Goal: Information Seeking & Learning: Learn about a topic

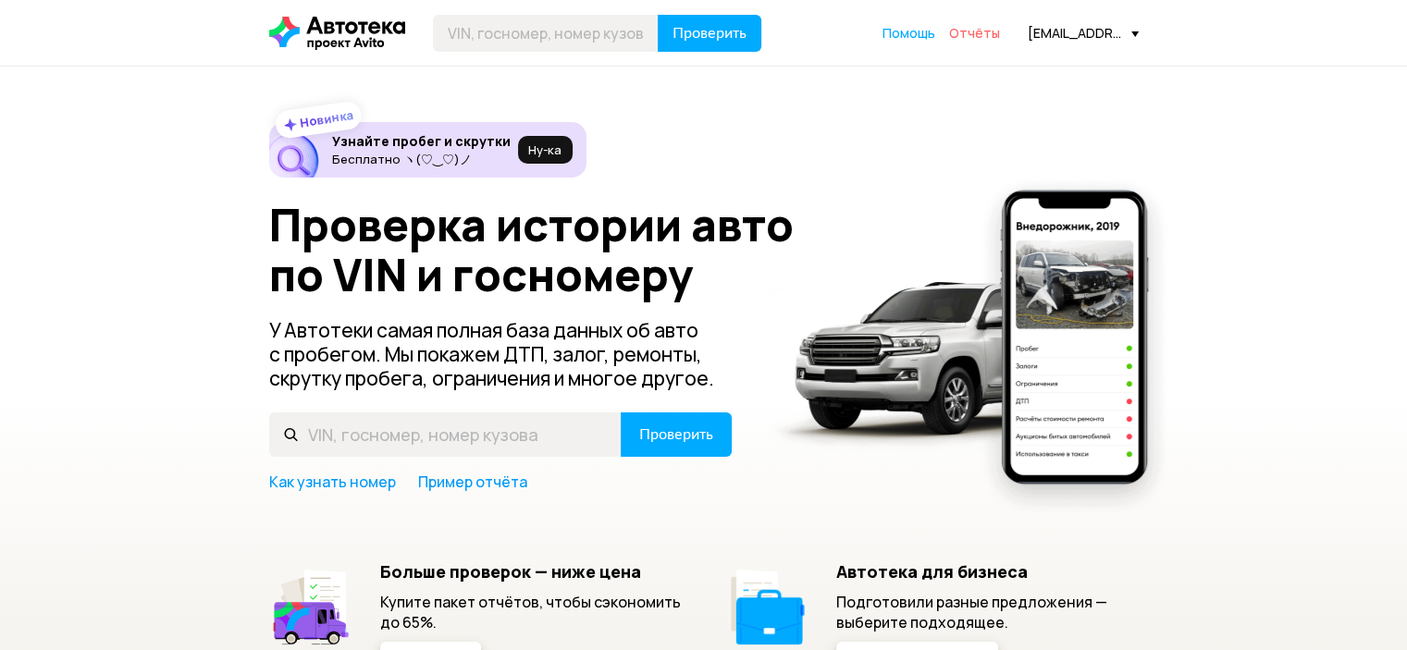
click at [960, 28] on span "Отчёты" at bounding box center [974, 33] width 51 height 18
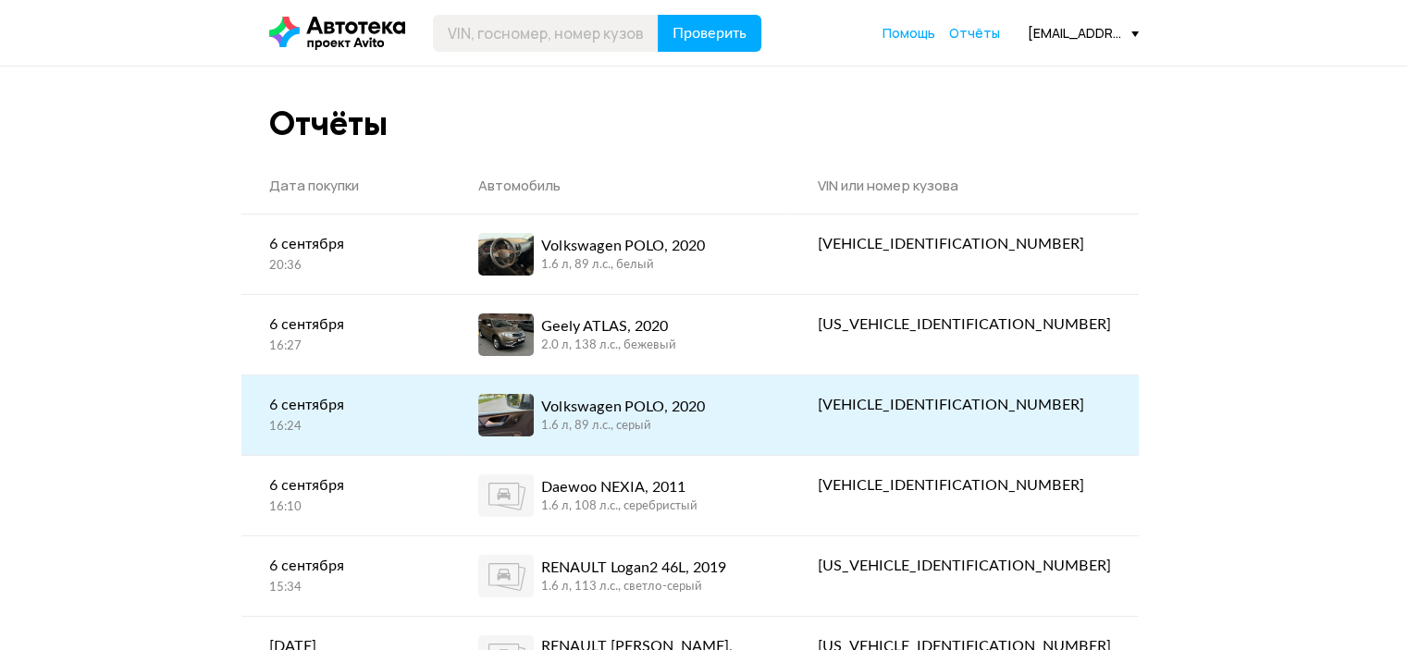
click at [661, 411] on div "Volkswagen POLO, 2020" at bounding box center [623, 407] width 164 height 22
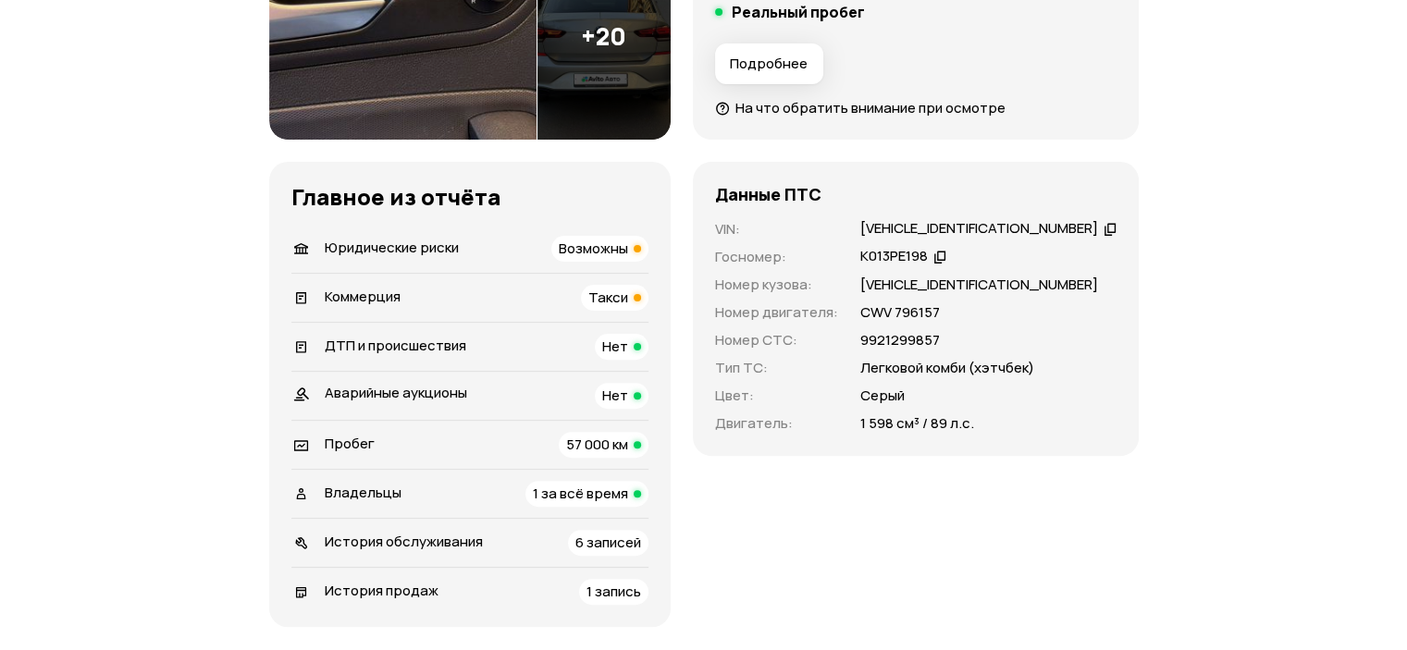
scroll to position [533, 0]
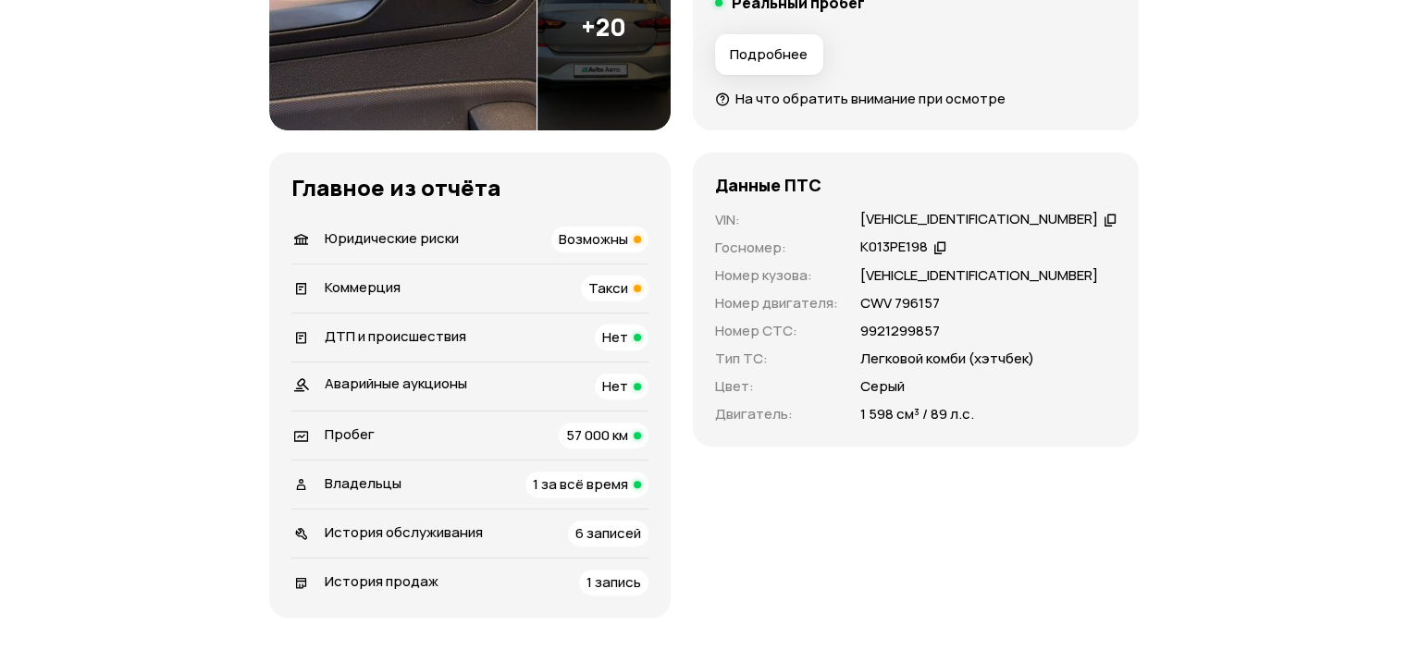
click at [464, 250] on div "Юридические риски Возможны" at bounding box center [469, 240] width 357 height 26
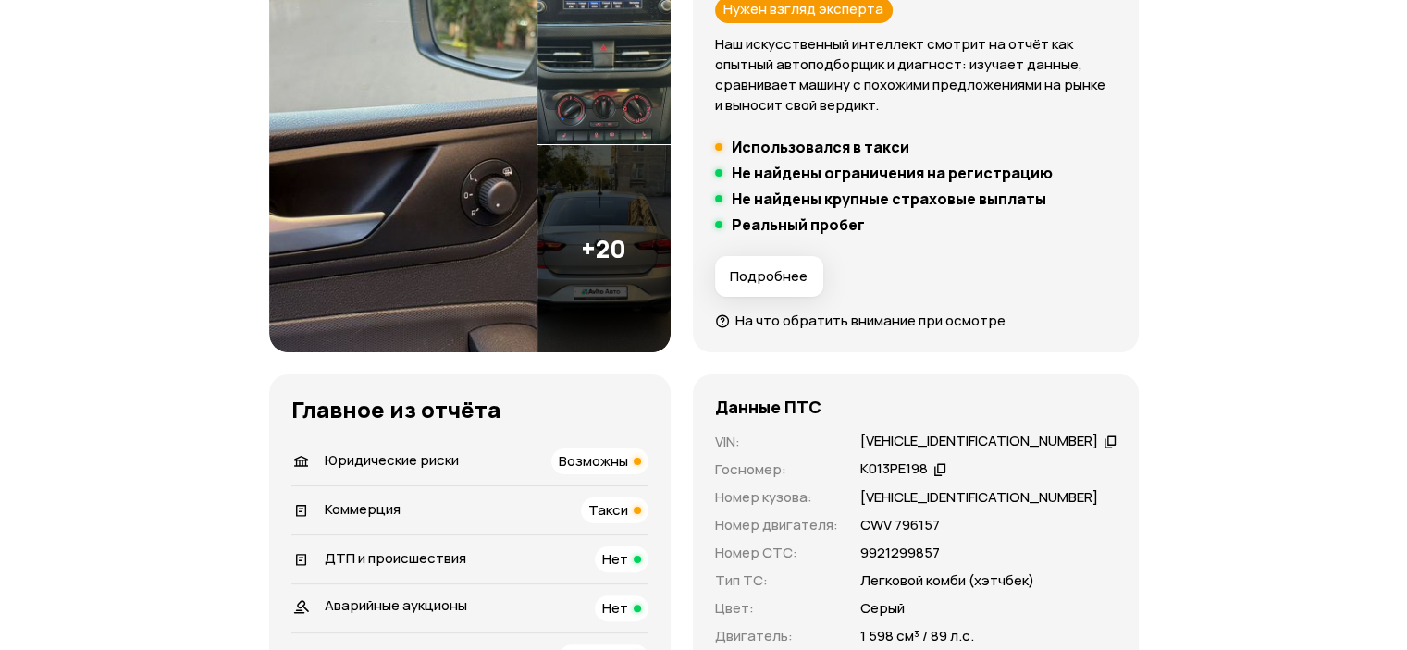
scroll to position [365, 0]
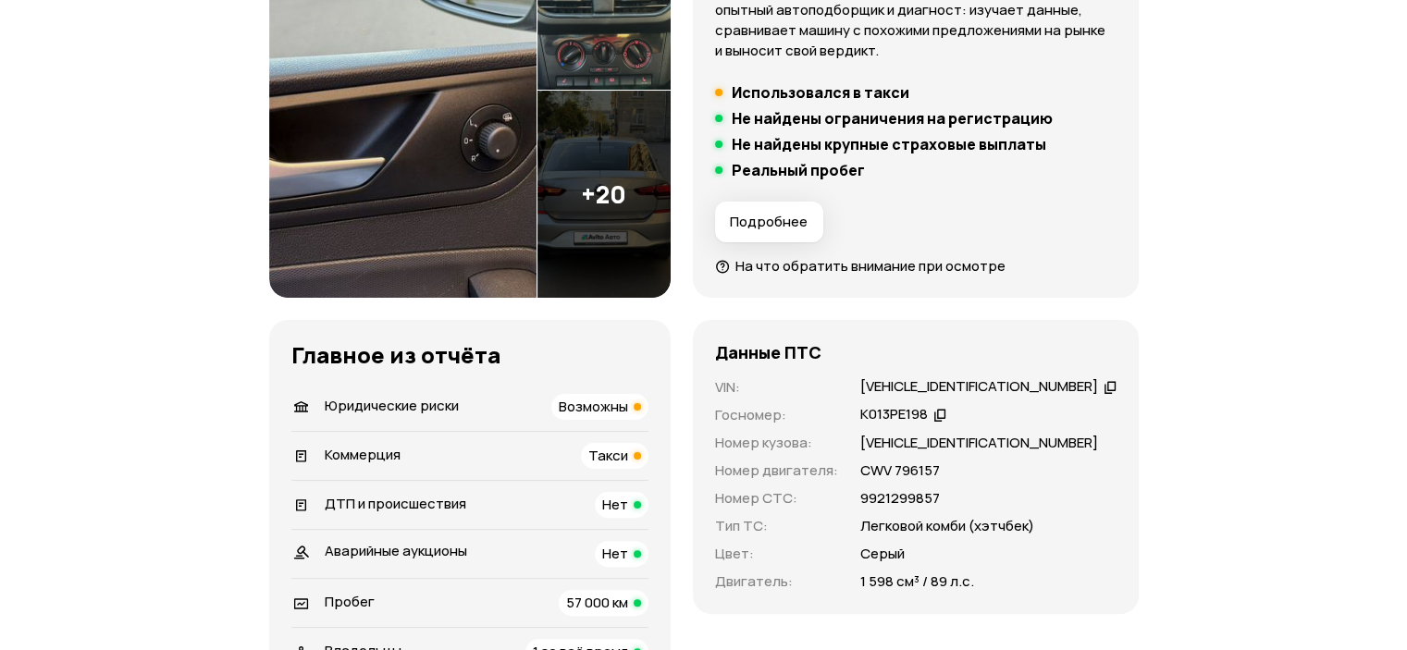
click at [351, 450] on span "Коммерция" at bounding box center [363, 454] width 76 height 19
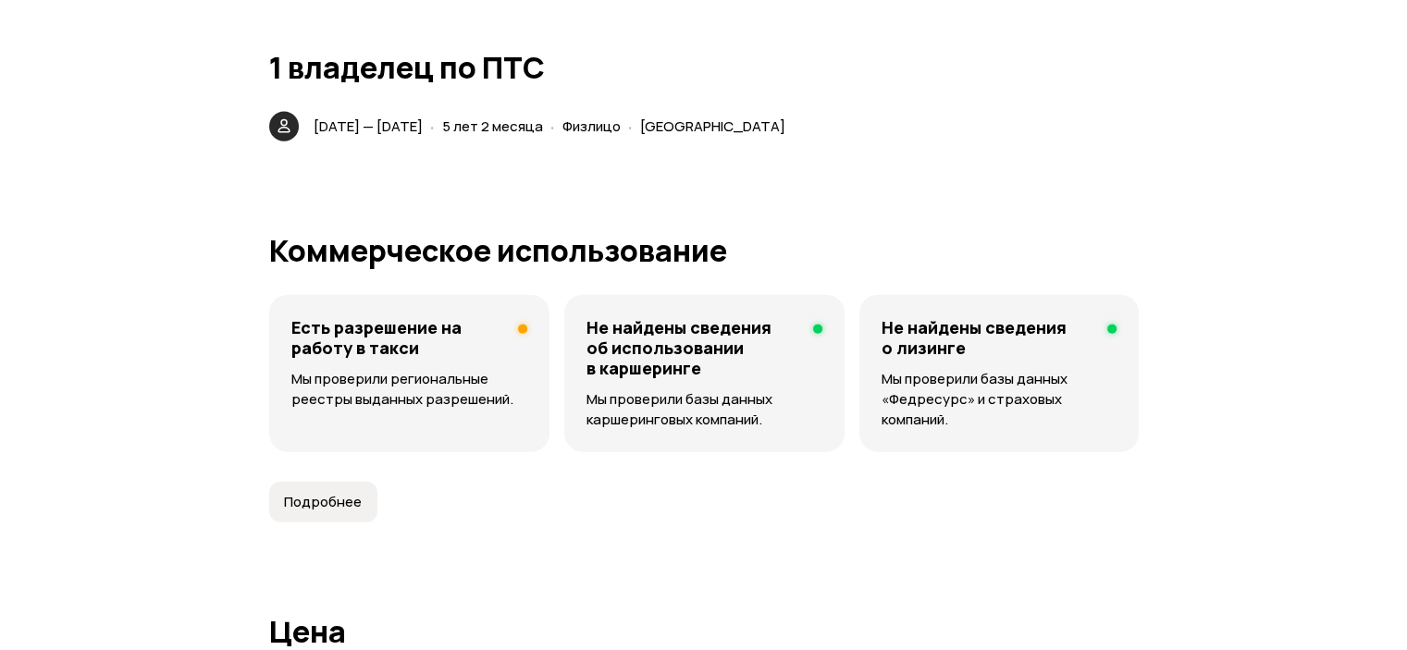
scroll to position [4503, 0]
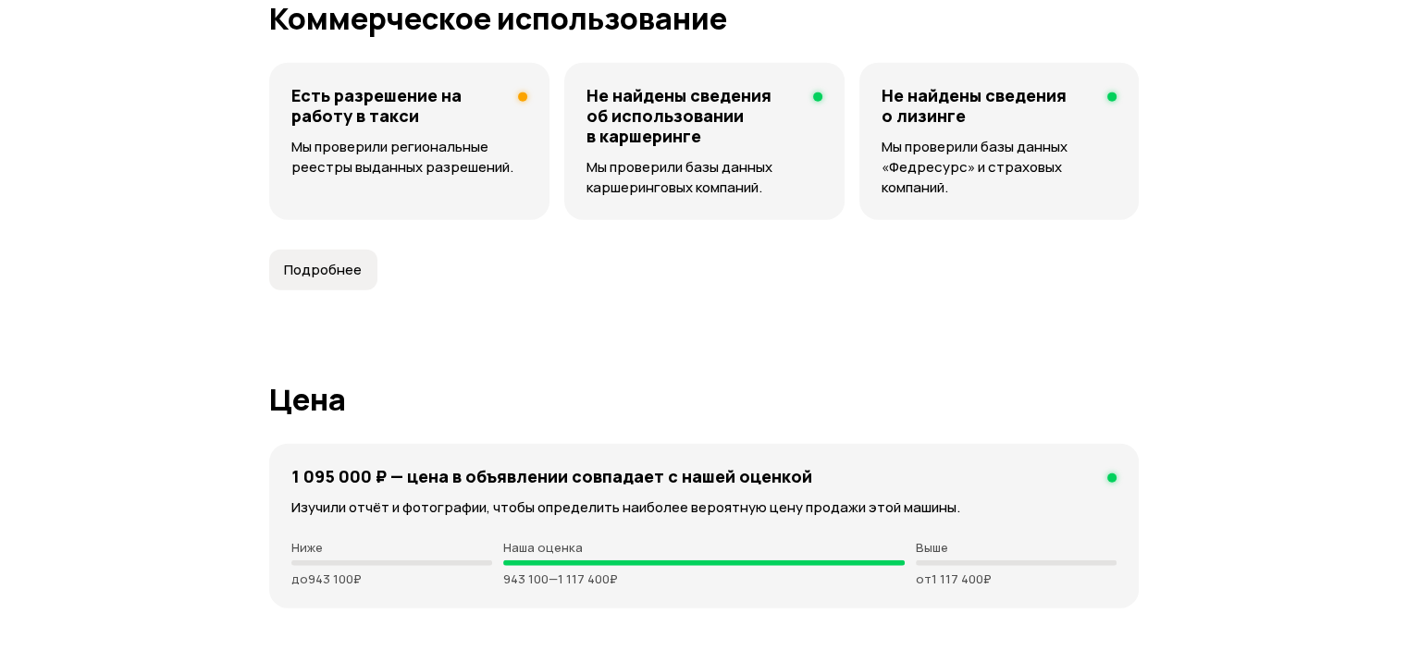
click at [359, 230] on article "Коммерческое использование Есть разрешение на работу в такси Мы проверили регио…" at bounding box center [703, 146] width 869 height 289
click at [347, 261] on span "Подробнее" at bounding box center [323, 270] width 78 height 18
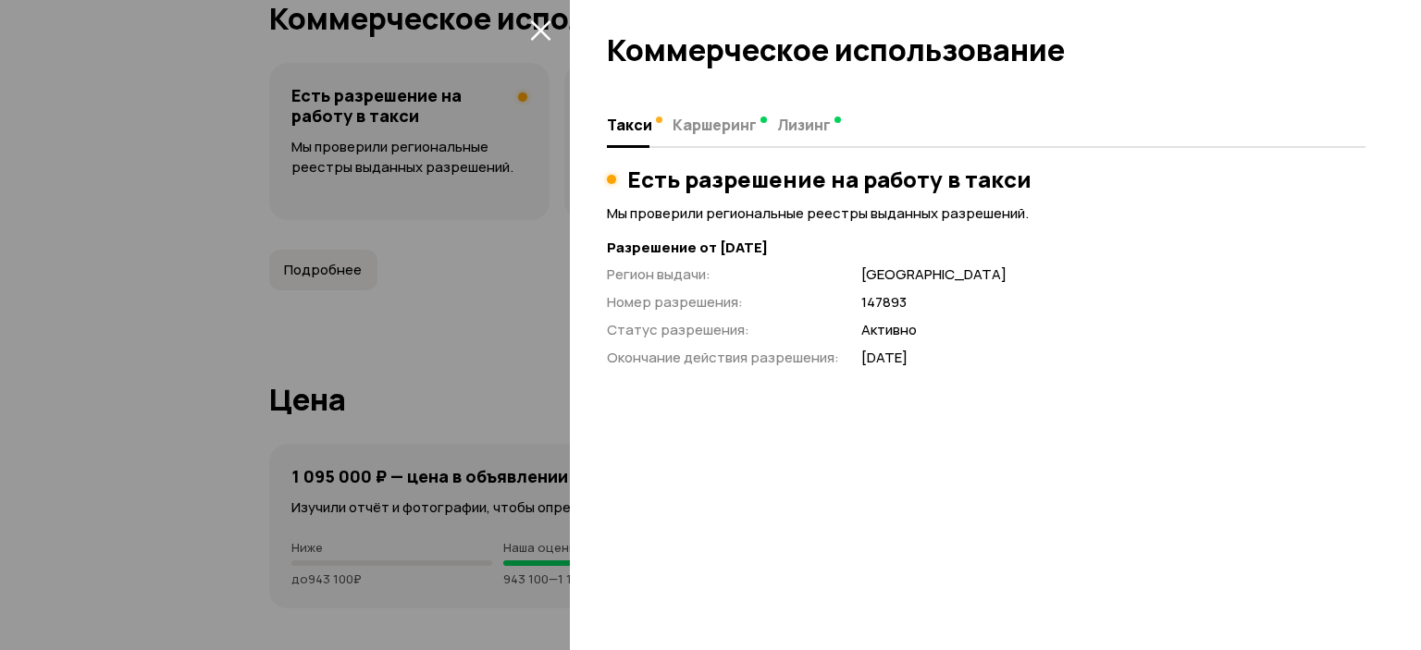
click at [565, 38] on div at bounding box center [710, 325] width 1421 height 650
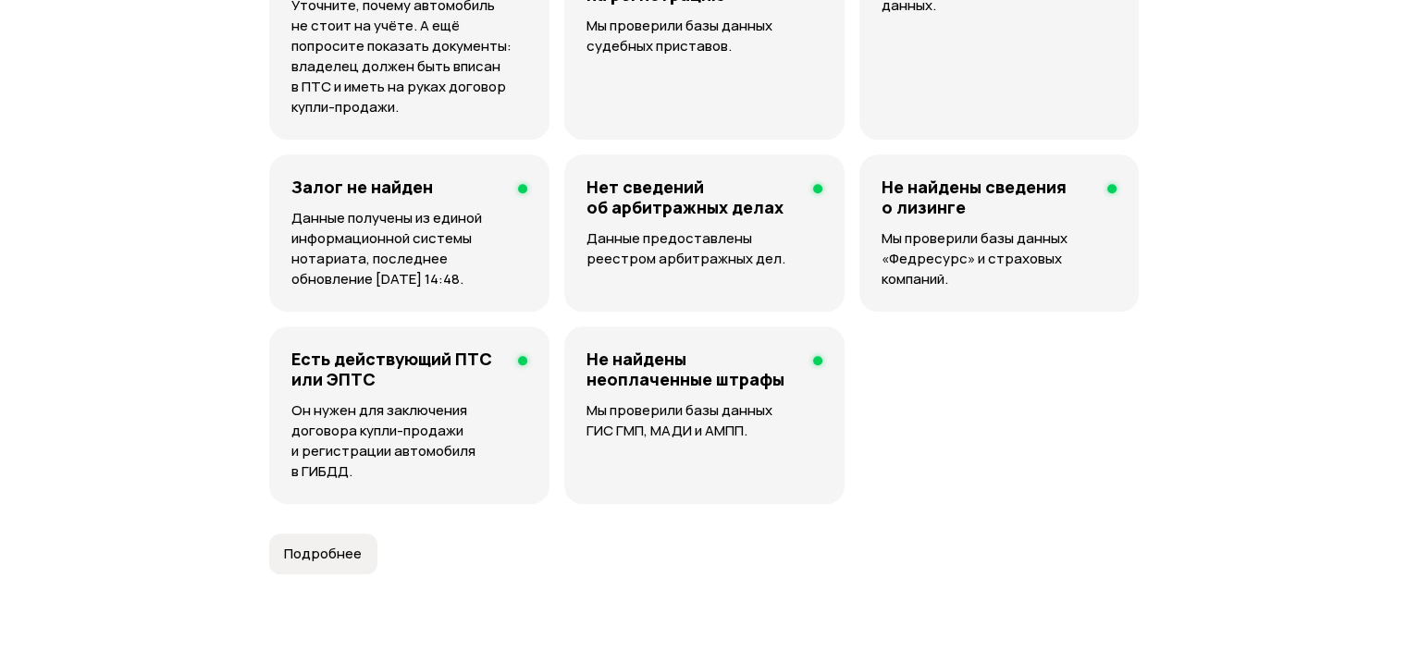
scroll to position [0, 0]
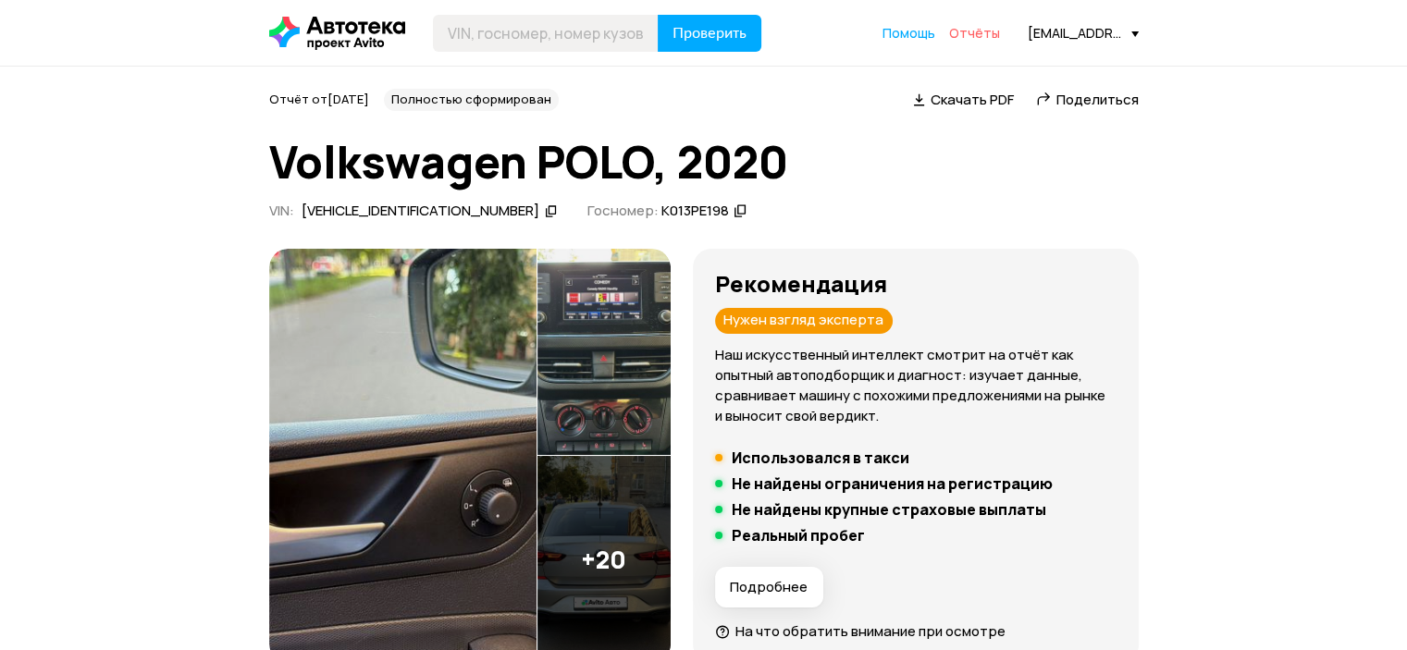
click at [963, 36] on span "Отчёты" at bounding box center [974, 33] width 51 height 18
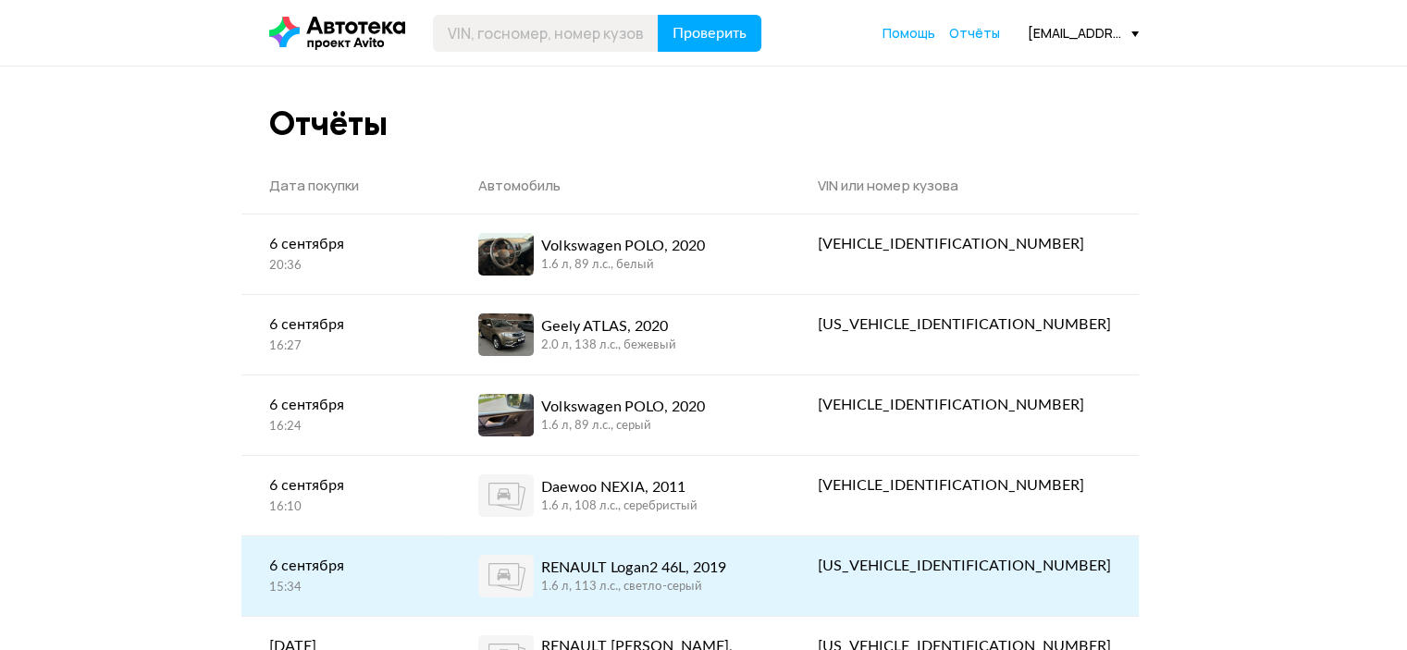
click at [732, 597] on link "RENAULT Logan2 46L, 2019 1.6 л, 113 л.c., светло-серый" at bounding box center [619, 576] width 339 height 80
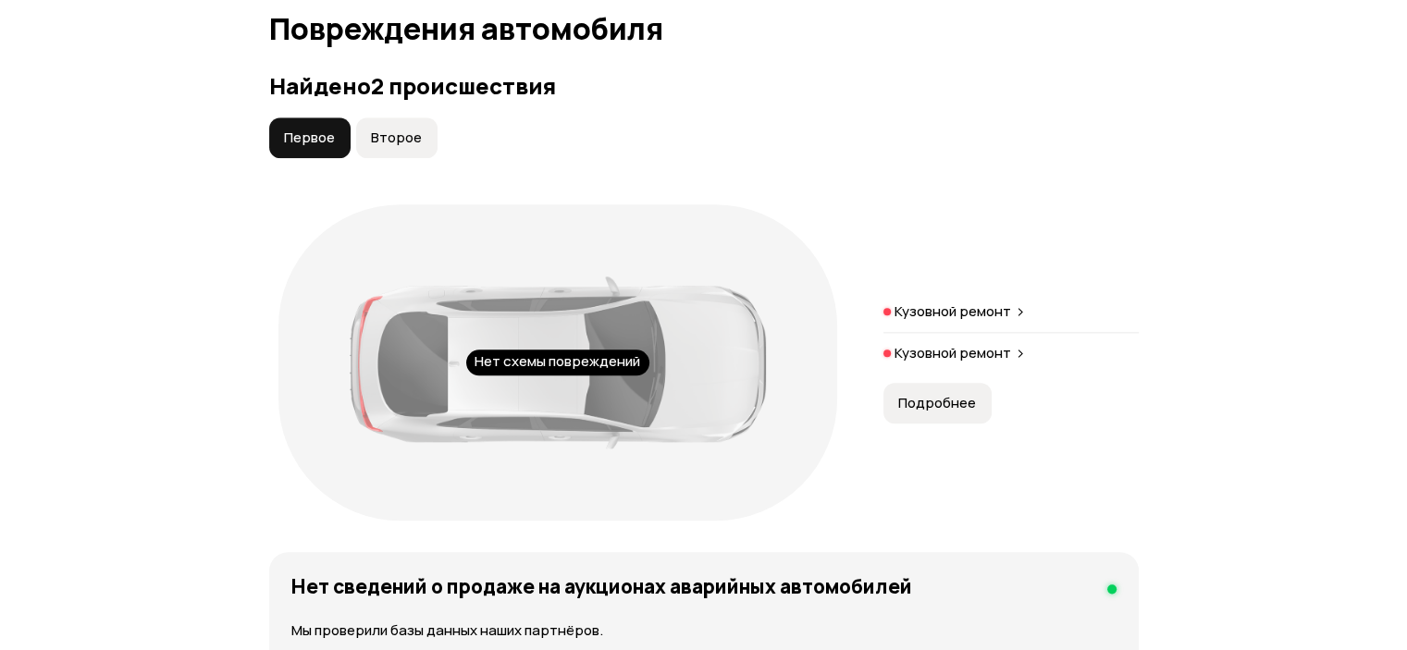
scroll to position [2168, 0]
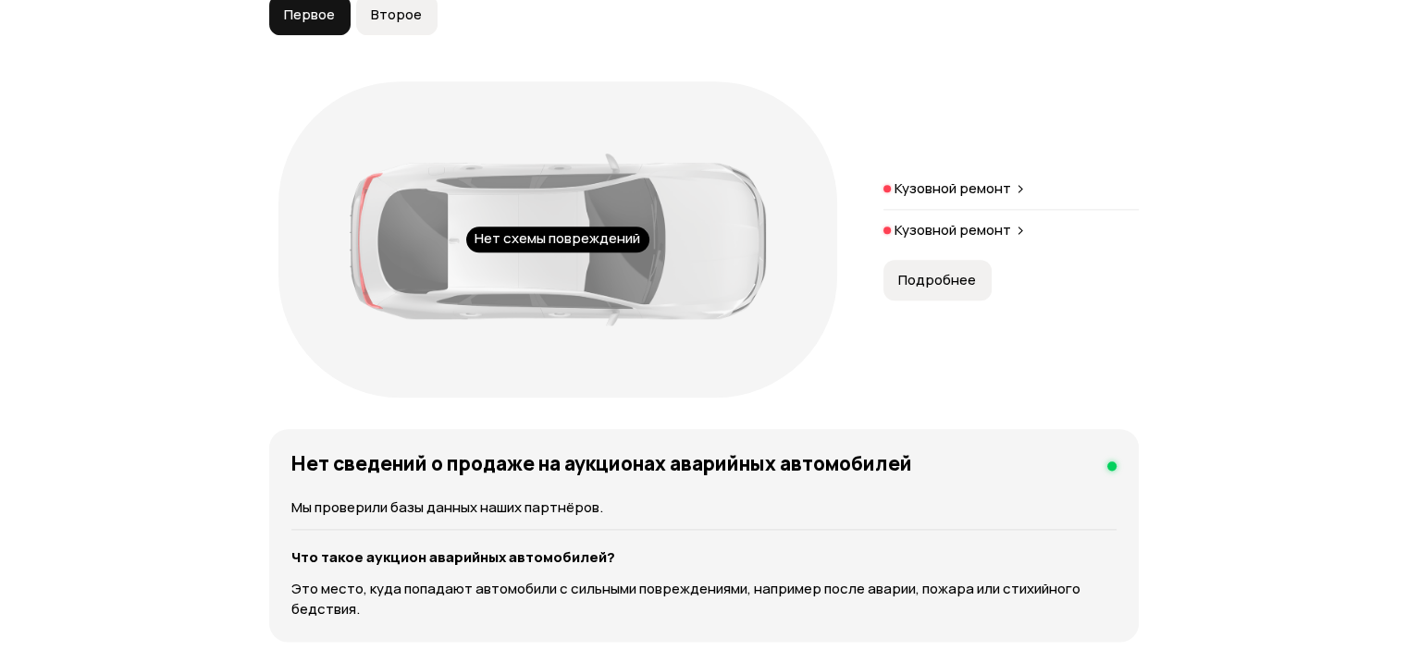
click at [985, 301] on button "Подробнее" at bounding box center [937, 280] width 108 height 41
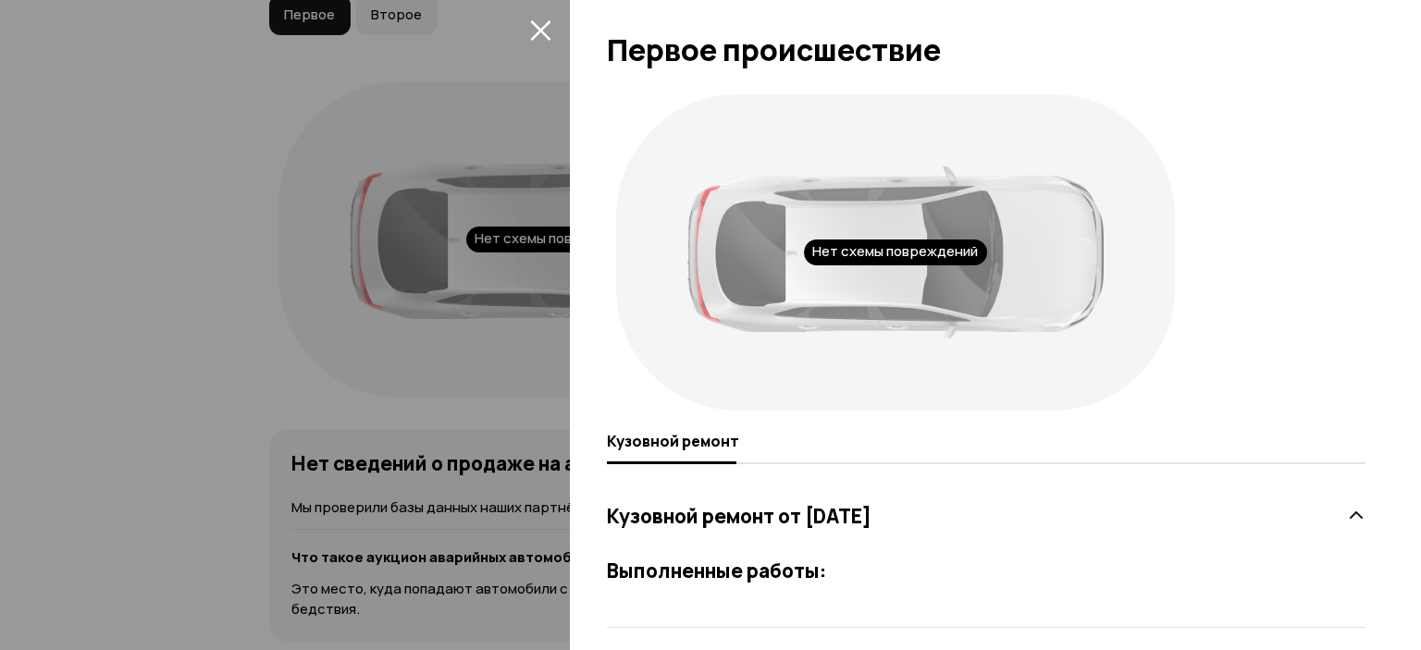
click at [871, 521] on h3 "Кузовной ремонт от 6 марта 2021 года" at bounding box center [739, 516] width 264 height 24
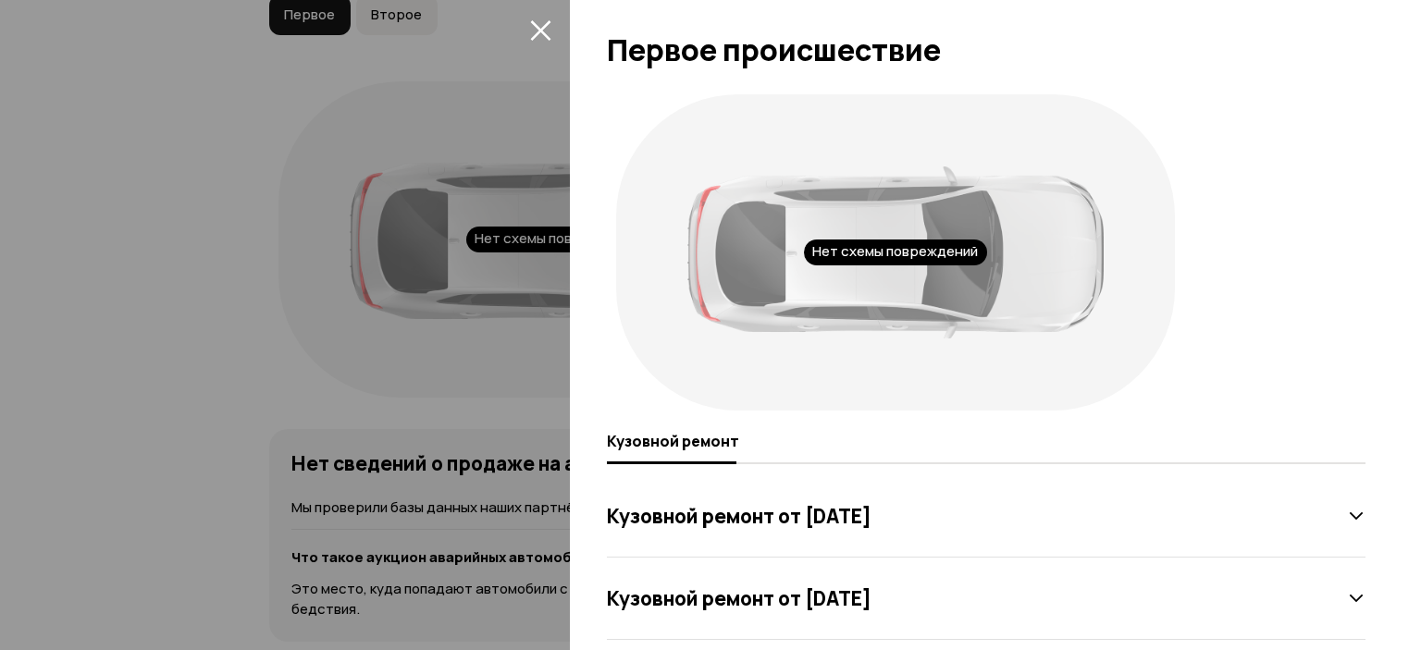
click at [871, 521] on h3 "Кузовной ремонт от 6 марта 2021 года" at bounding box center [739, 516] width 264 height 24
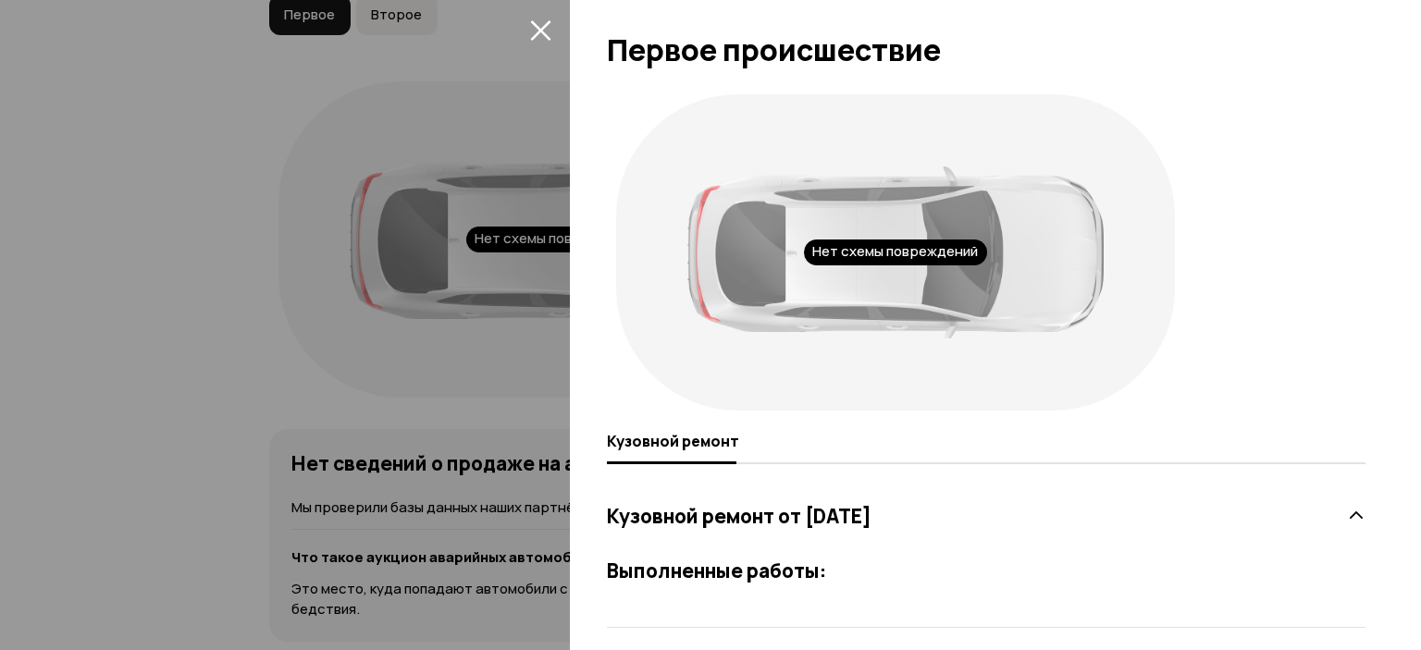
click at [544, 23] on icon "закрыть" at bounding box center [540, 29] width 21 height 21
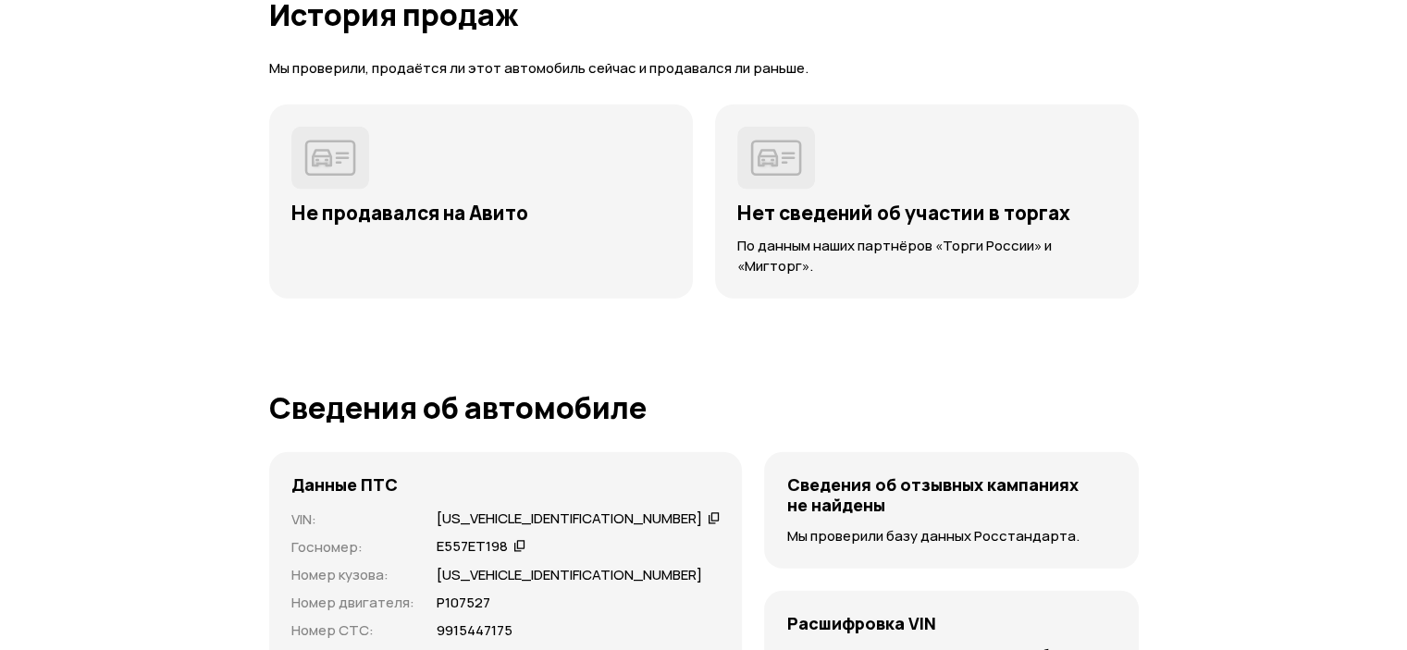
scroll to position [4985, 0]
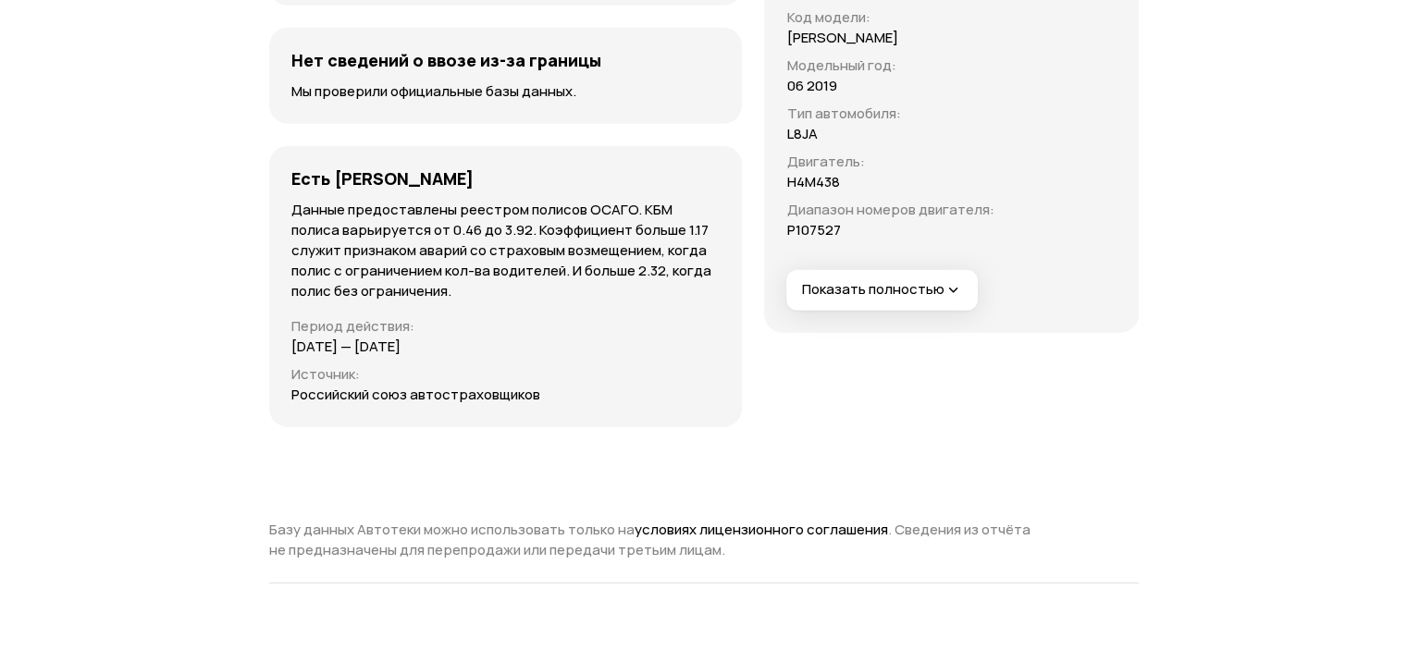
drag, startPoint x: 1405, startPoint y: 473, endPoint x: 1255, endPoint y: 566, distance: 176.6
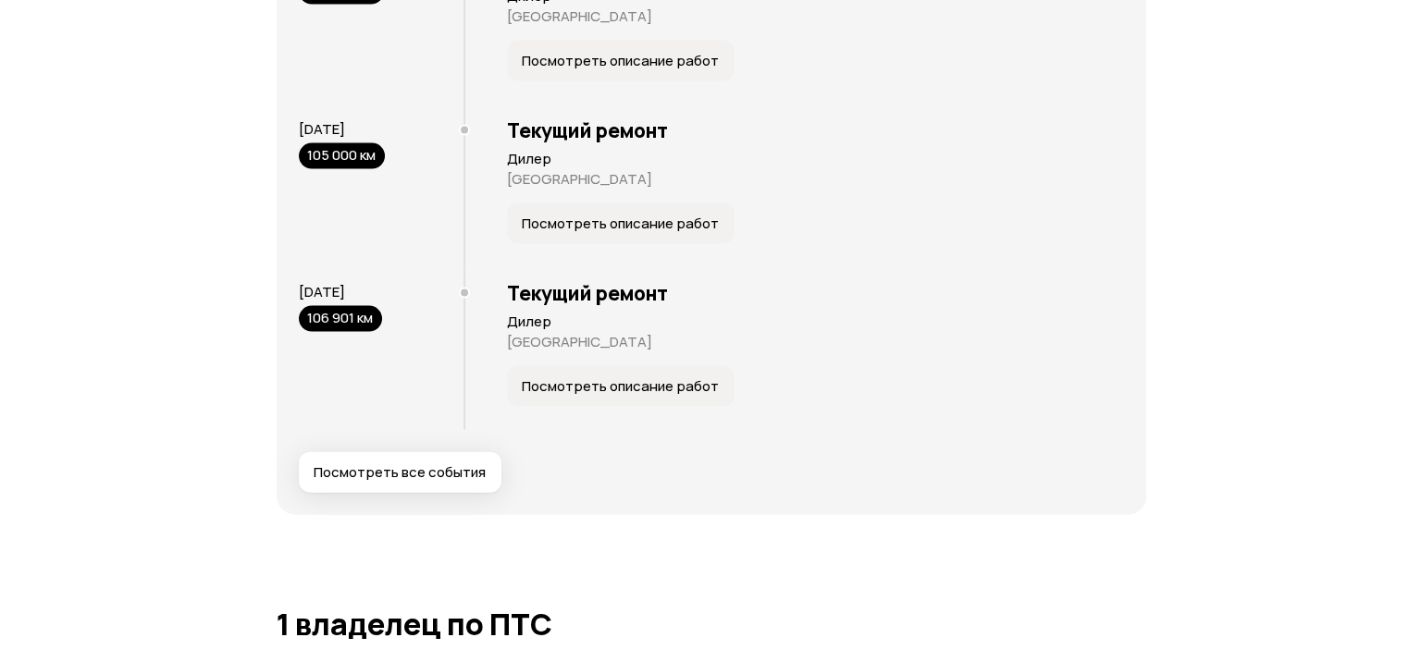
scroll to position [3980, 0]
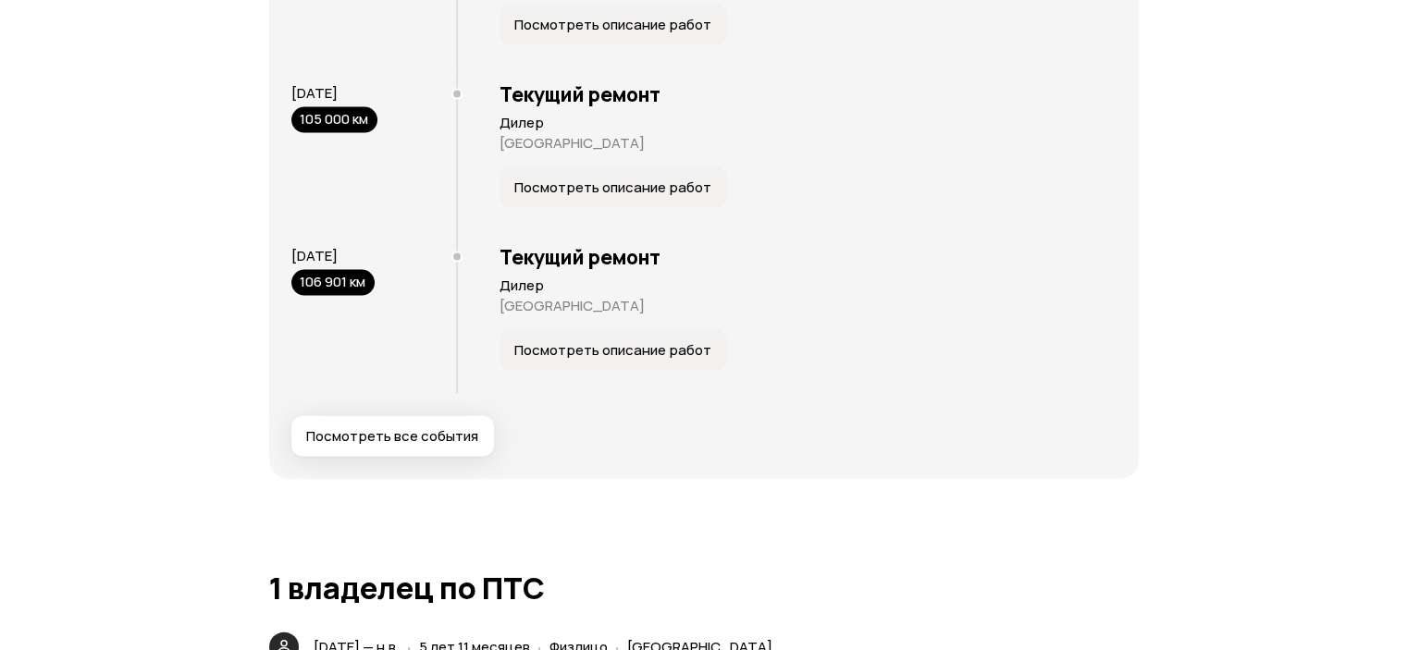
click at [408, 455] on button "Посмотреть все события" at bounding box center [392, 436] width 203 height 41
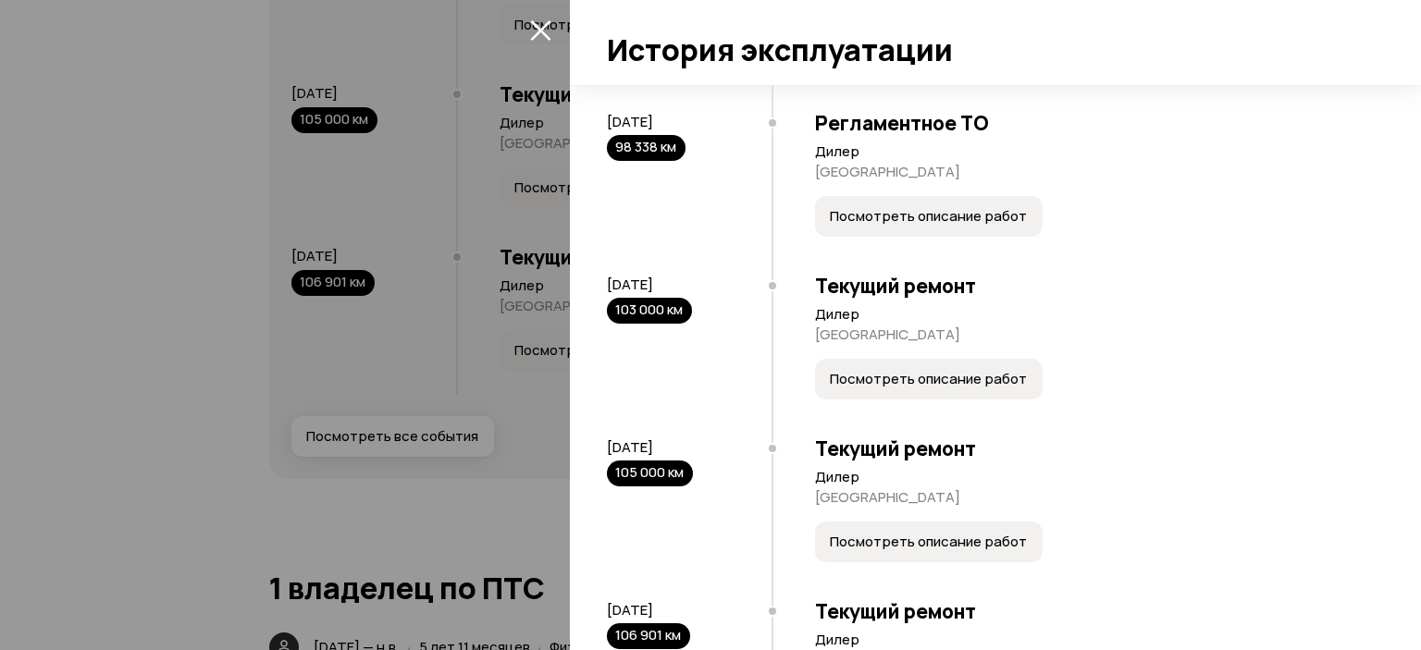
scroll to position [2887, 0]
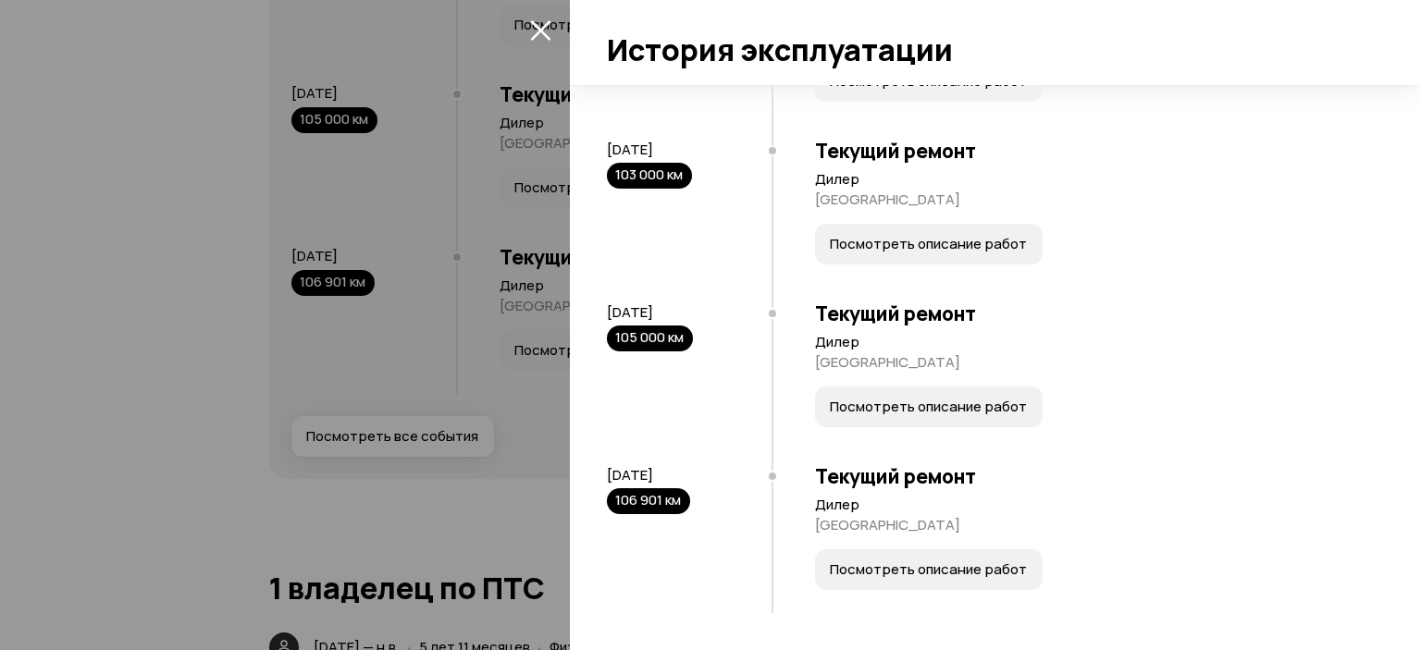
click at [1005, 569] on span "Посмотреть описание работ" at bounding box center [928, 569] width 197 height 18
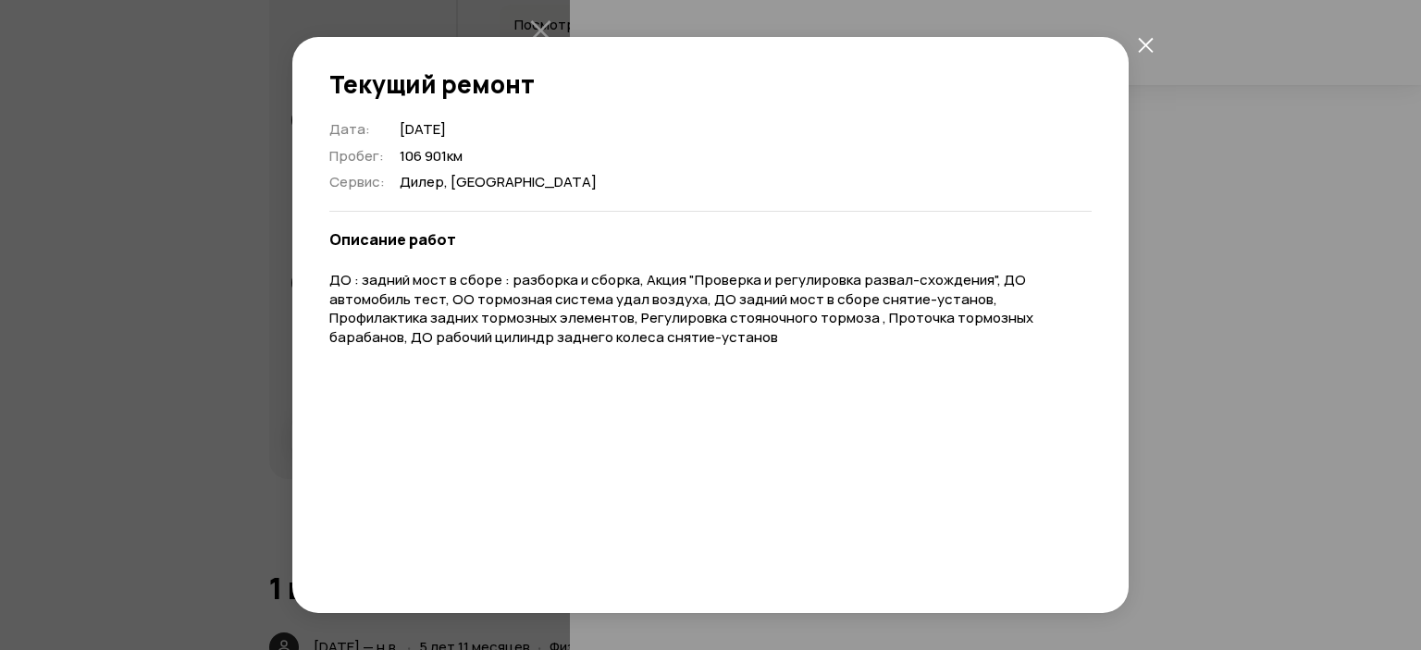
click at [1150, 42] on icon "закрыть" at bounding box center [1146, 45] width 16 height 16
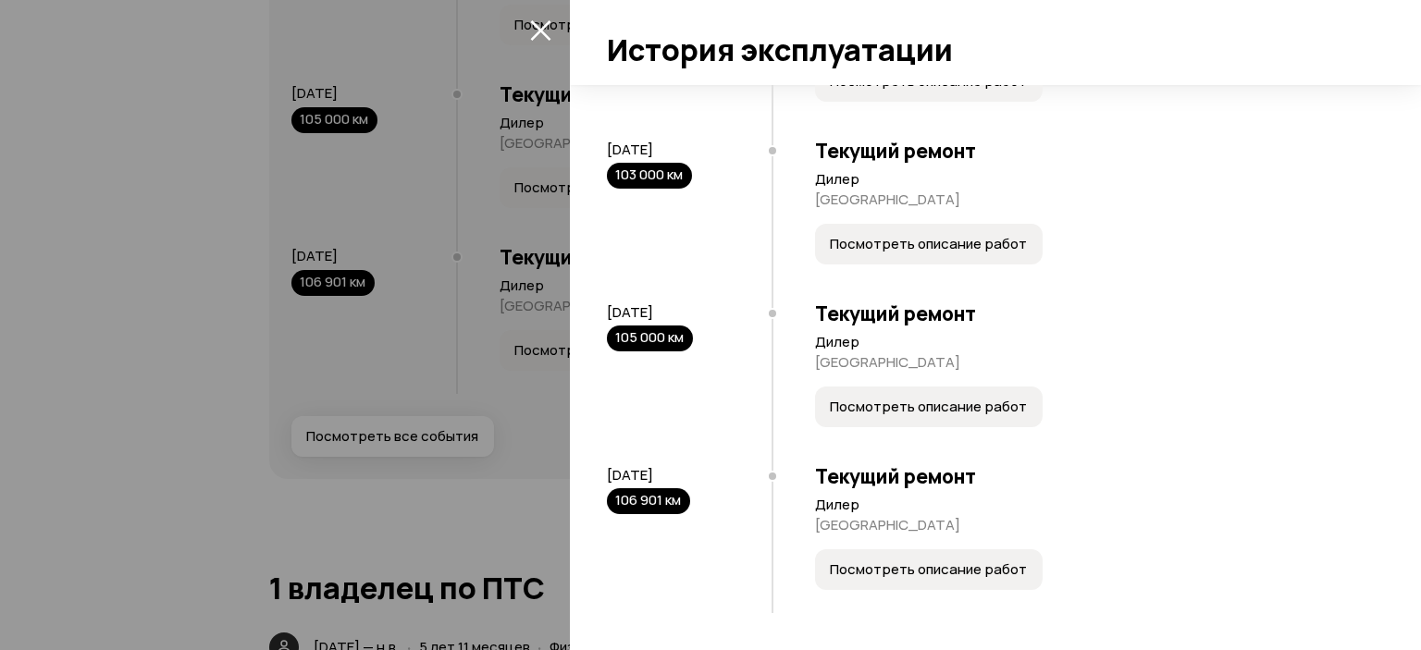
click at [946, 398] on span "Посмотреть описание работ" at bounding box center [928, 407] width 197 height 18
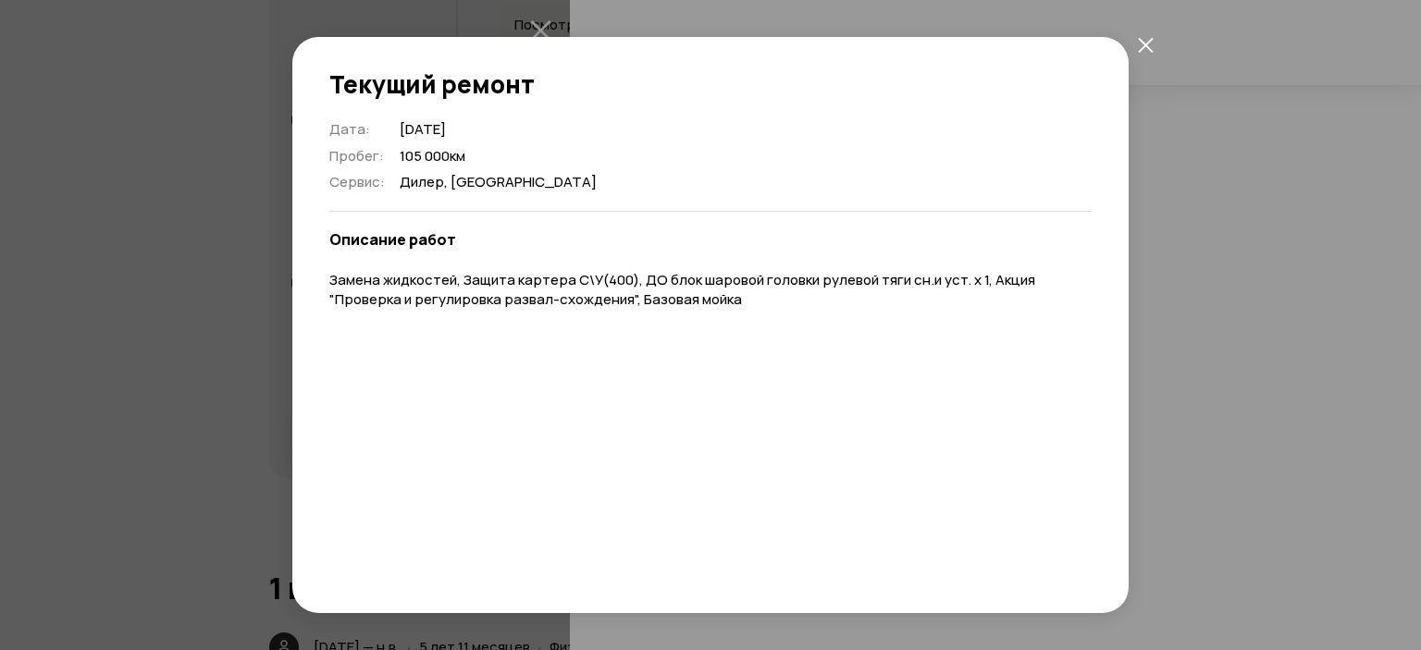
drag, startPoint x: 946, startPoint y: 398, endPoint x: 843, endPoint y: 406, distance: 103.0
click at [843, 406] on div "Дата : 29 марта 2025 Пробег : 105 000 км Сервис : Дилер, Санкт-Петербург Описан…" at bounding box center [710, 443] width 762 height 647
click at [1145, 43] on icon "закрыть" at bounding box center [1145, 44] width 15 height 15
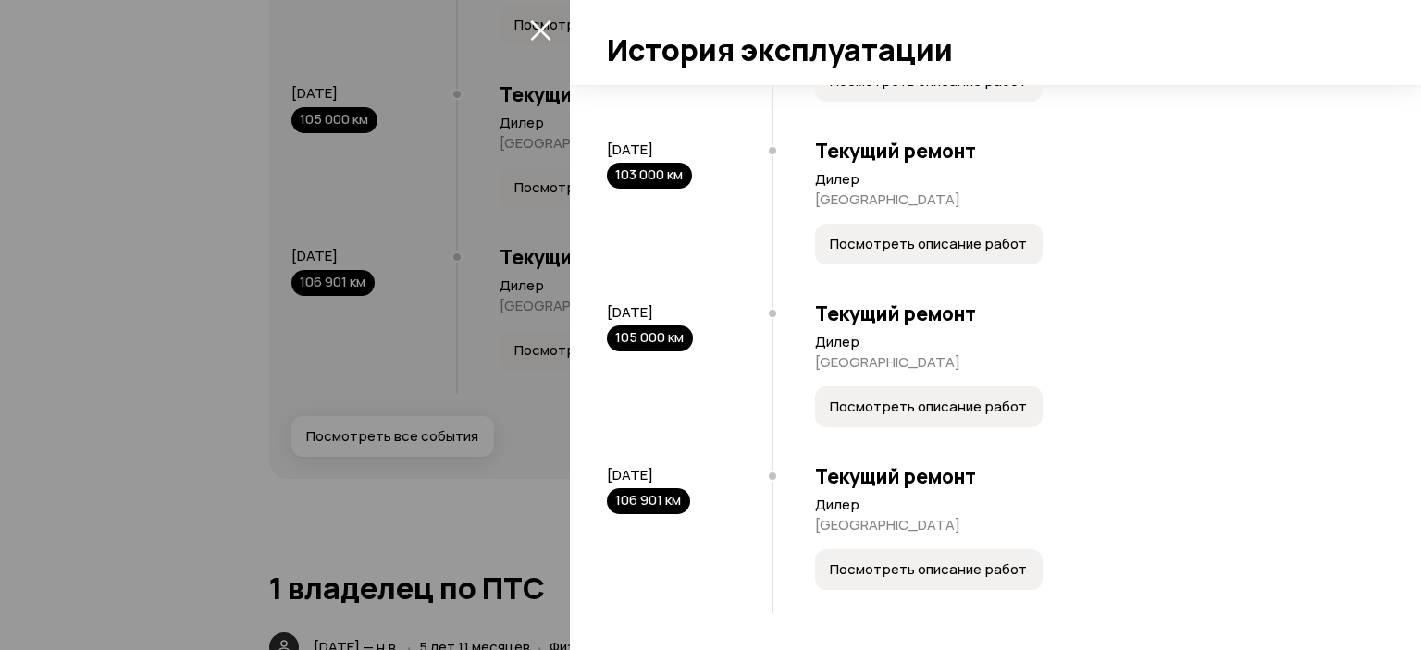
click at [943, 241] on span "Посмотреть описание работ" at bounding box center [928, 244] width 197 height 18
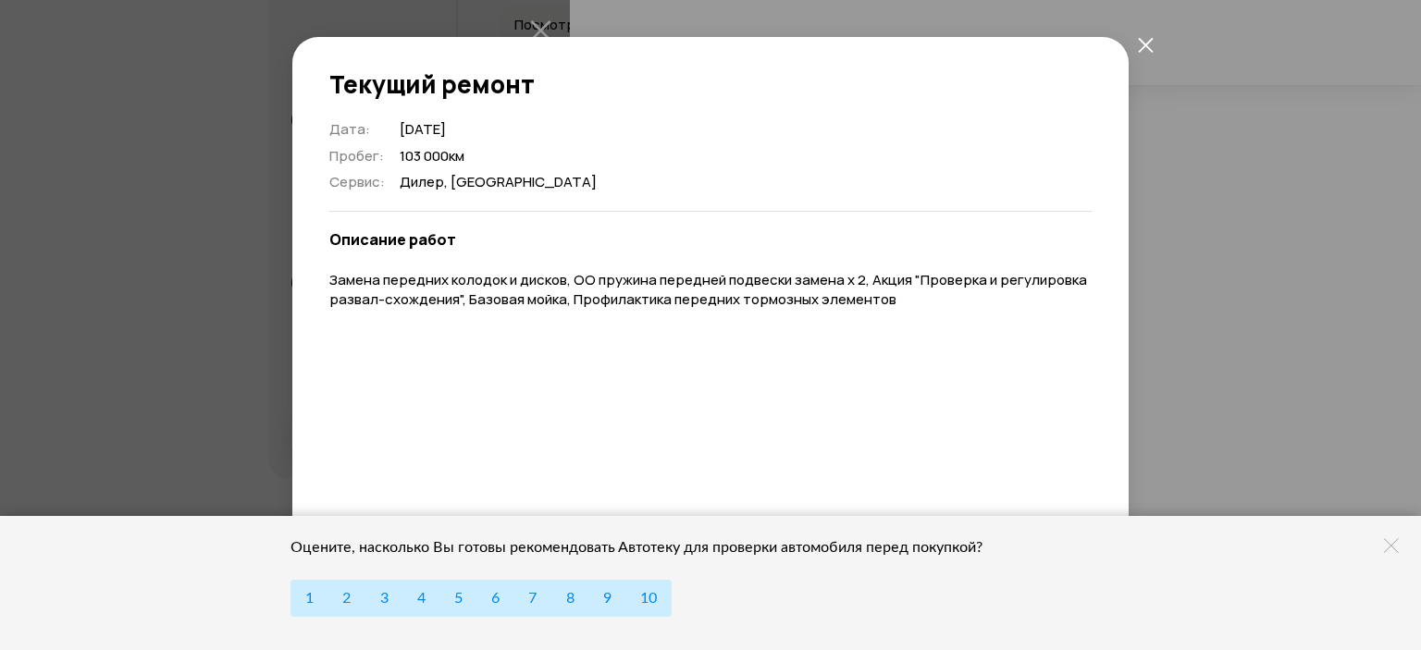
click at [1145, 43] on icon "закрыть" at bounding box center [1146, 45] width 16 height 16
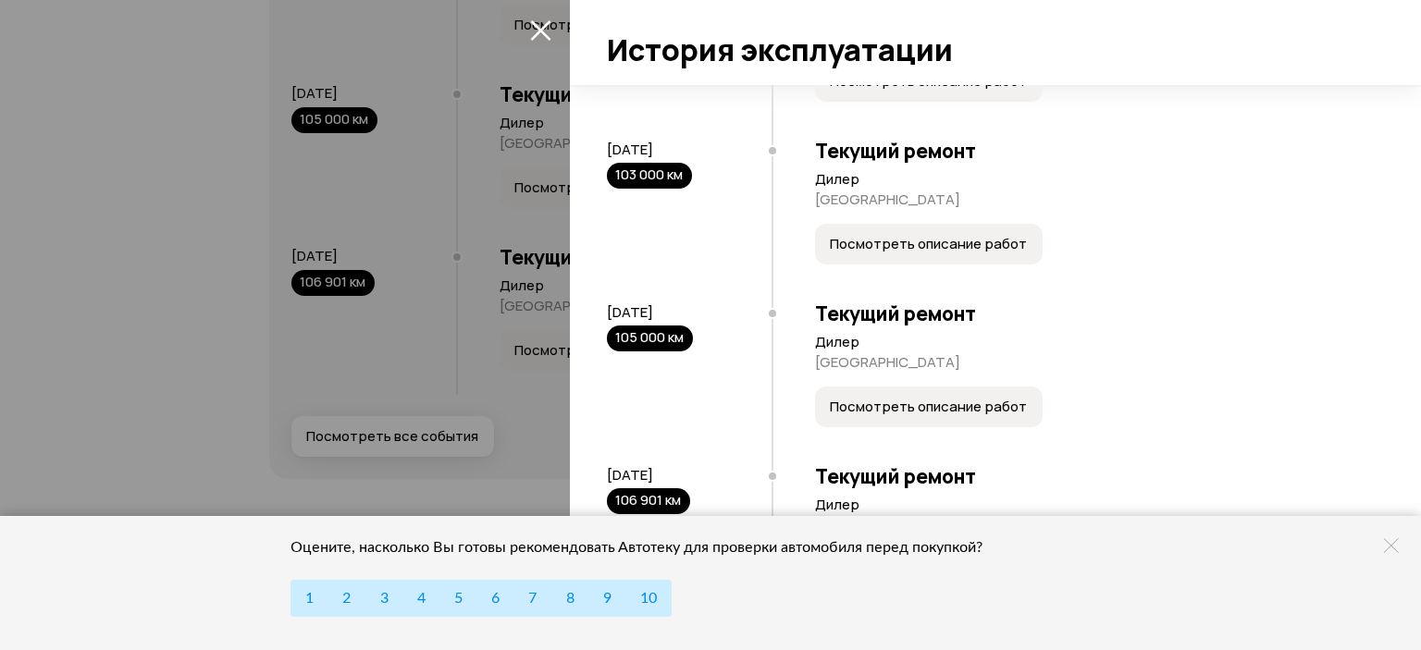
click at [1391, 538] on icon at bounding box center [1391, 545] width 15 height 15
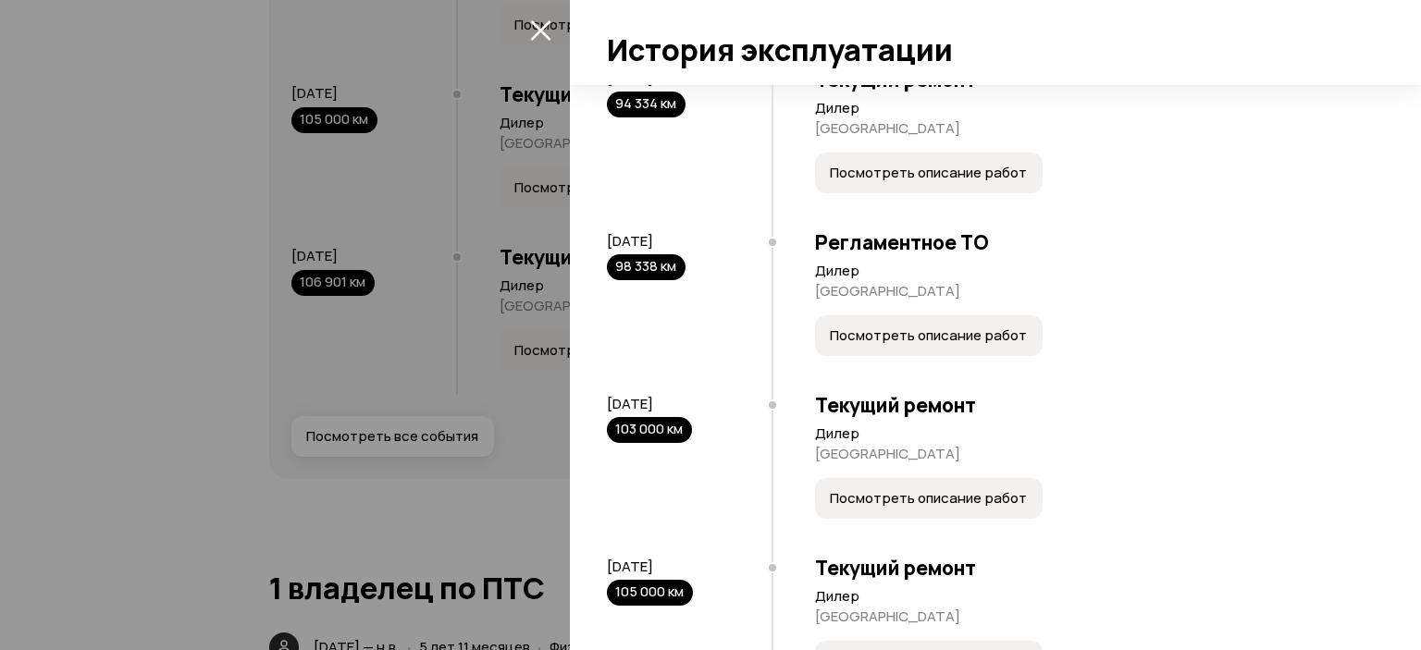
scroll to position [2592, 0]
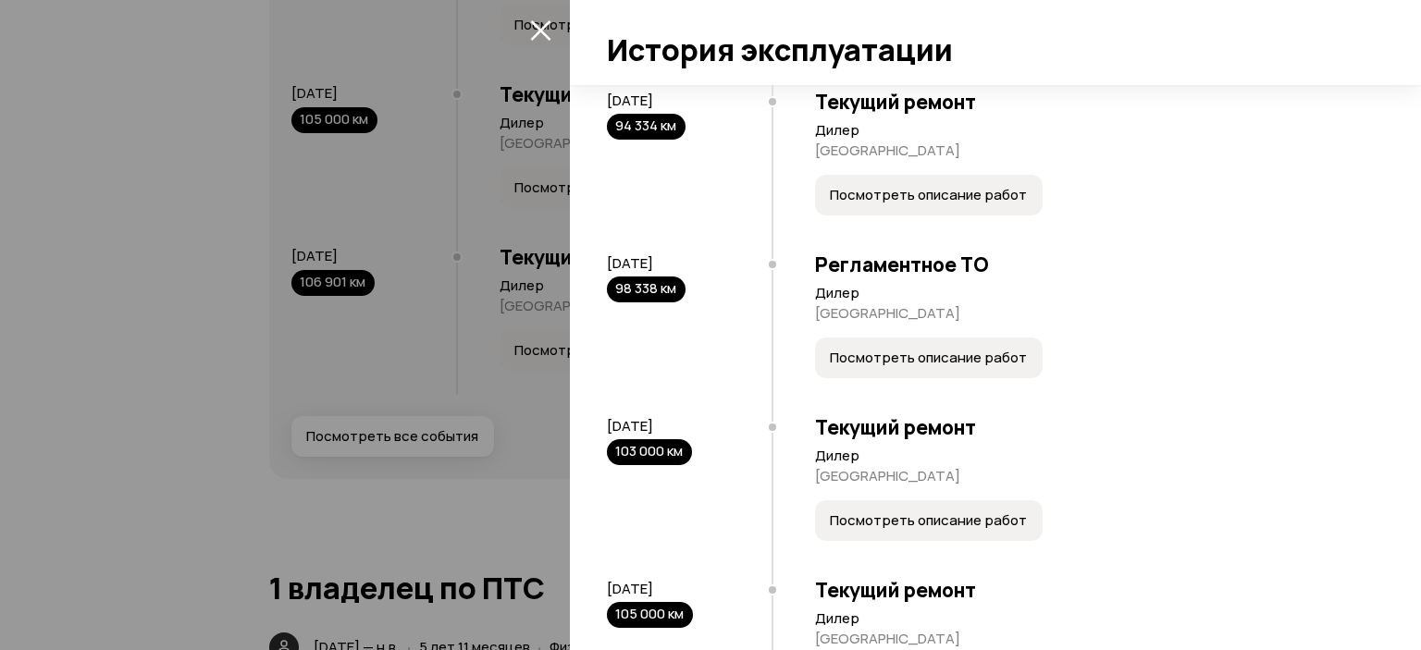
click at [975, 367] on span "Посмотреть описание работ" at bounding box center [928, 358] width 197 height 18
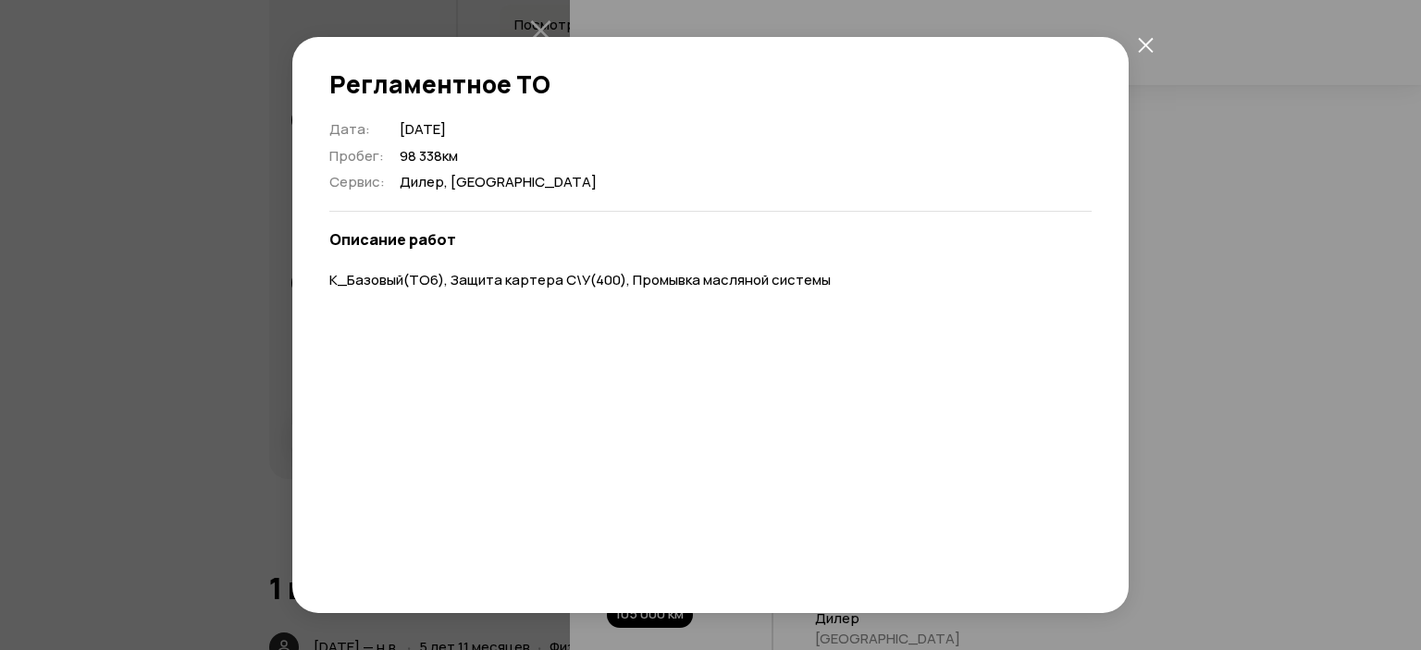
click at [1144, 52] on button "закрыть" at bounding box center [1144, 44] width 33 height 33
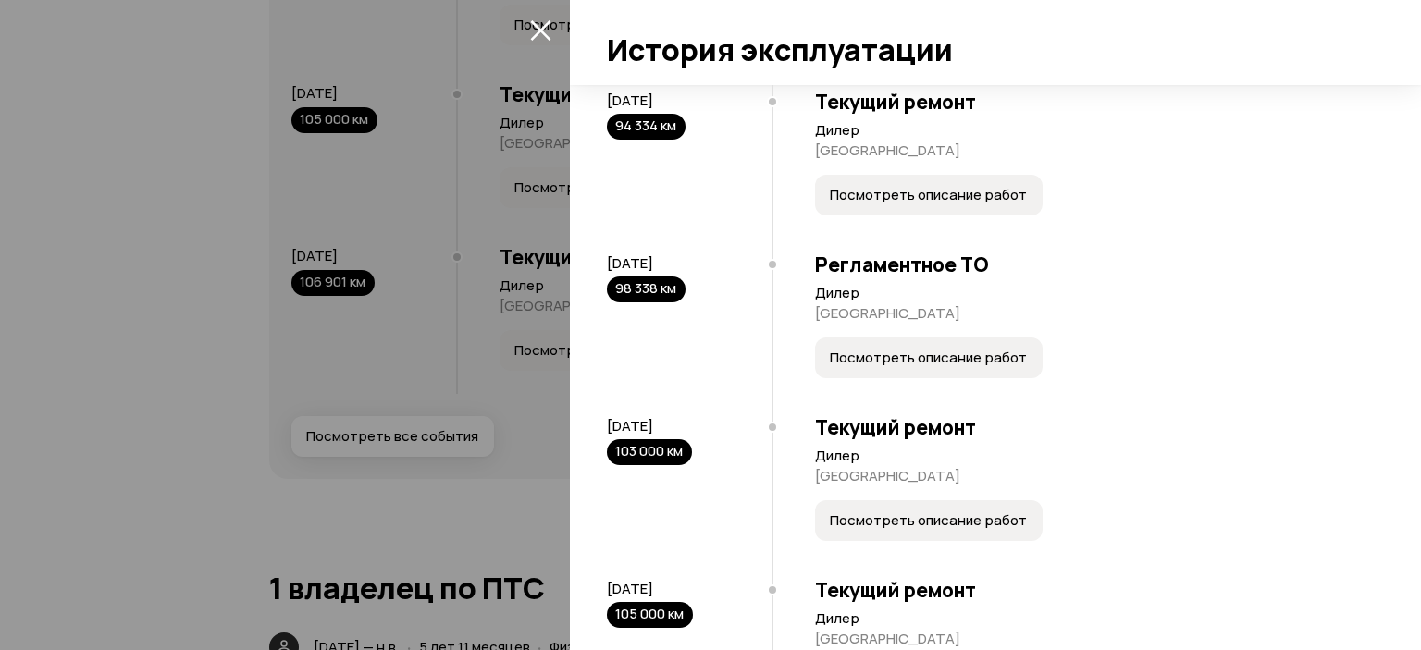
click at [917, 204] on span "Посмотреть описание работ" at bounding box center [928, 195] width 197 height 18
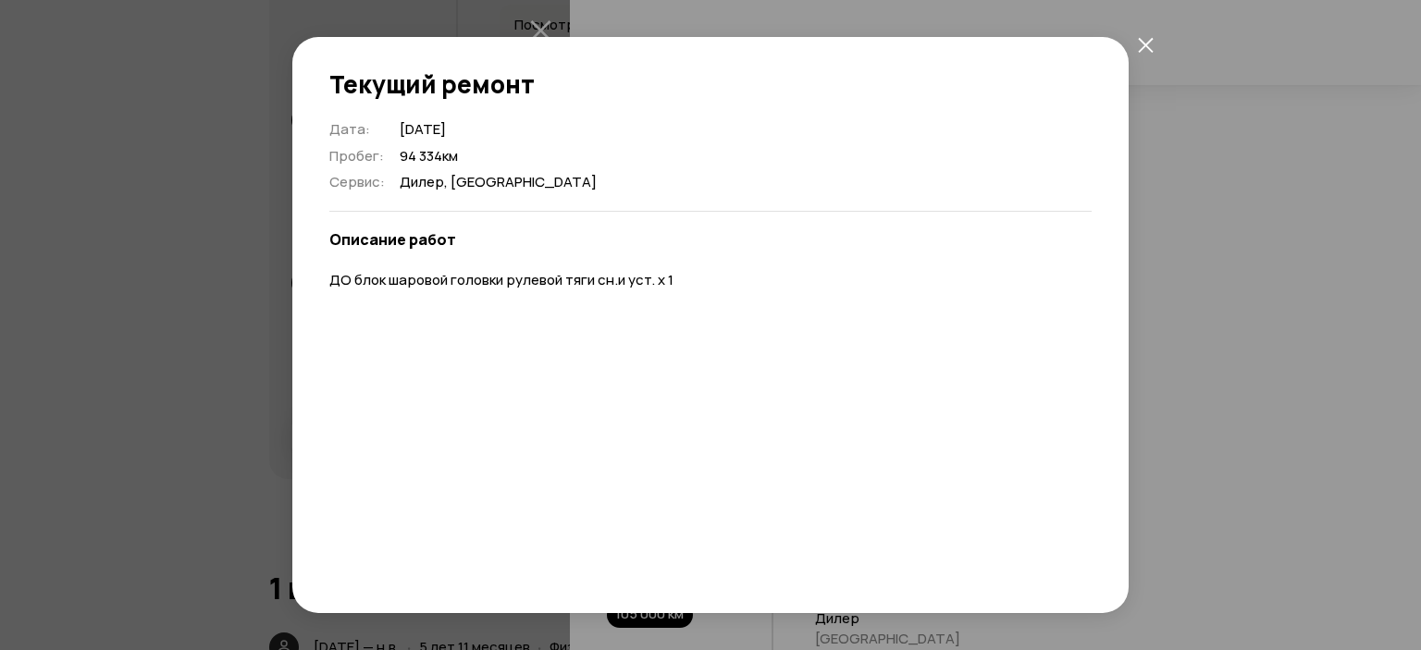
click at [1149, 43] on icon "закрыть" at bounding box center [1146, 45] width 16 height 16
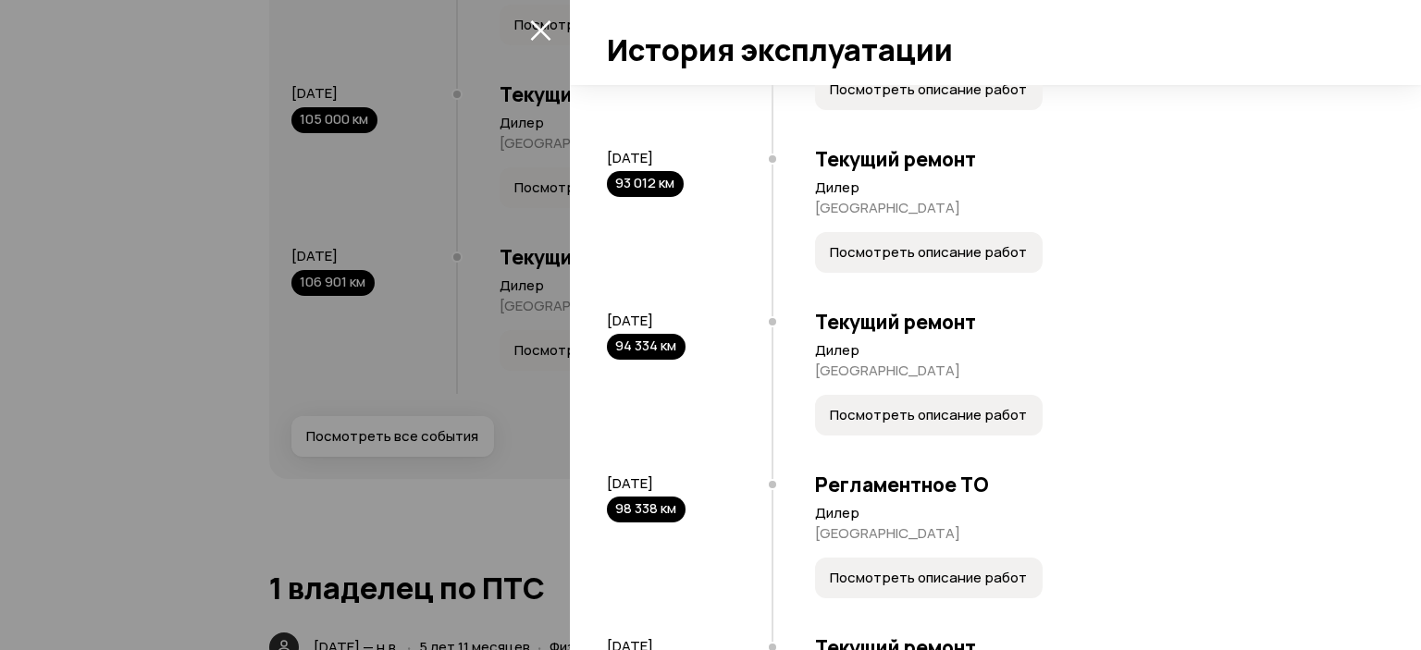
scroll to position [2356, 0]
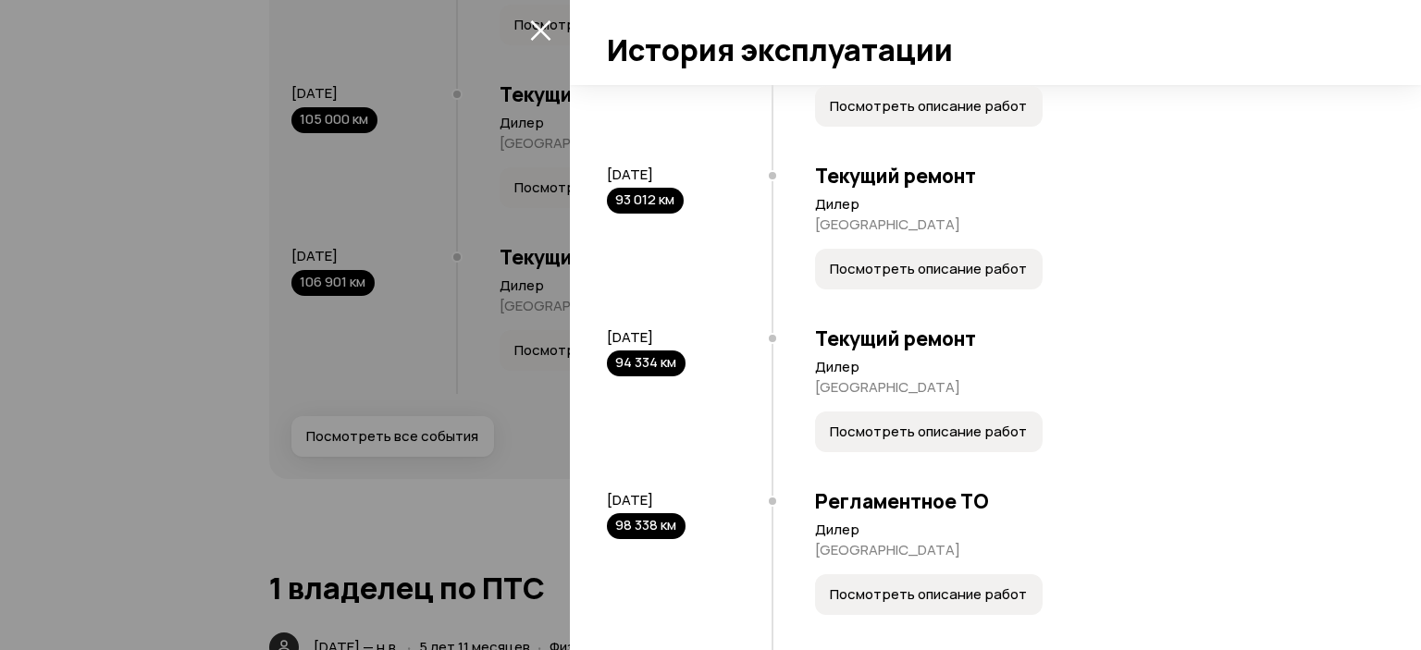
click at [978, 278] on span "Посмотреть описание работ" at bounding box center [928, 269] width 197 height 18
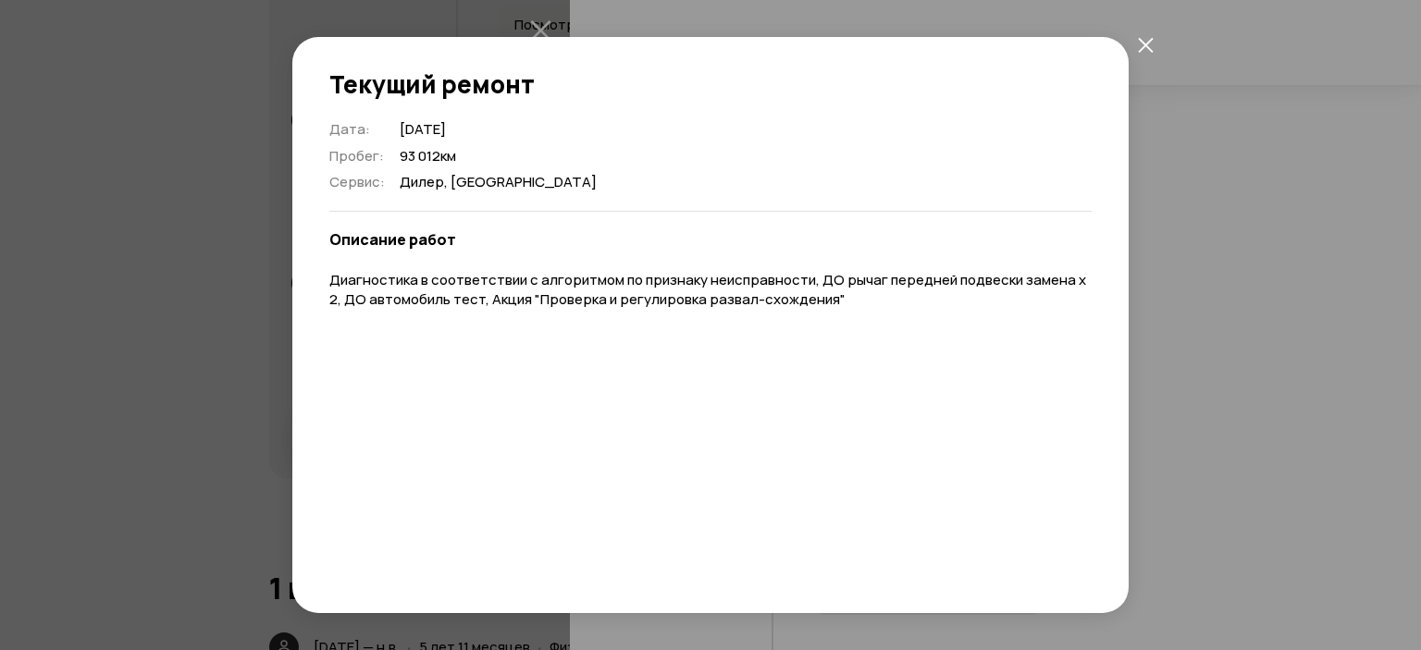
click at [1144, 37] on icon "закрыть" at bounding box center [1146, 45] width 16 height 16
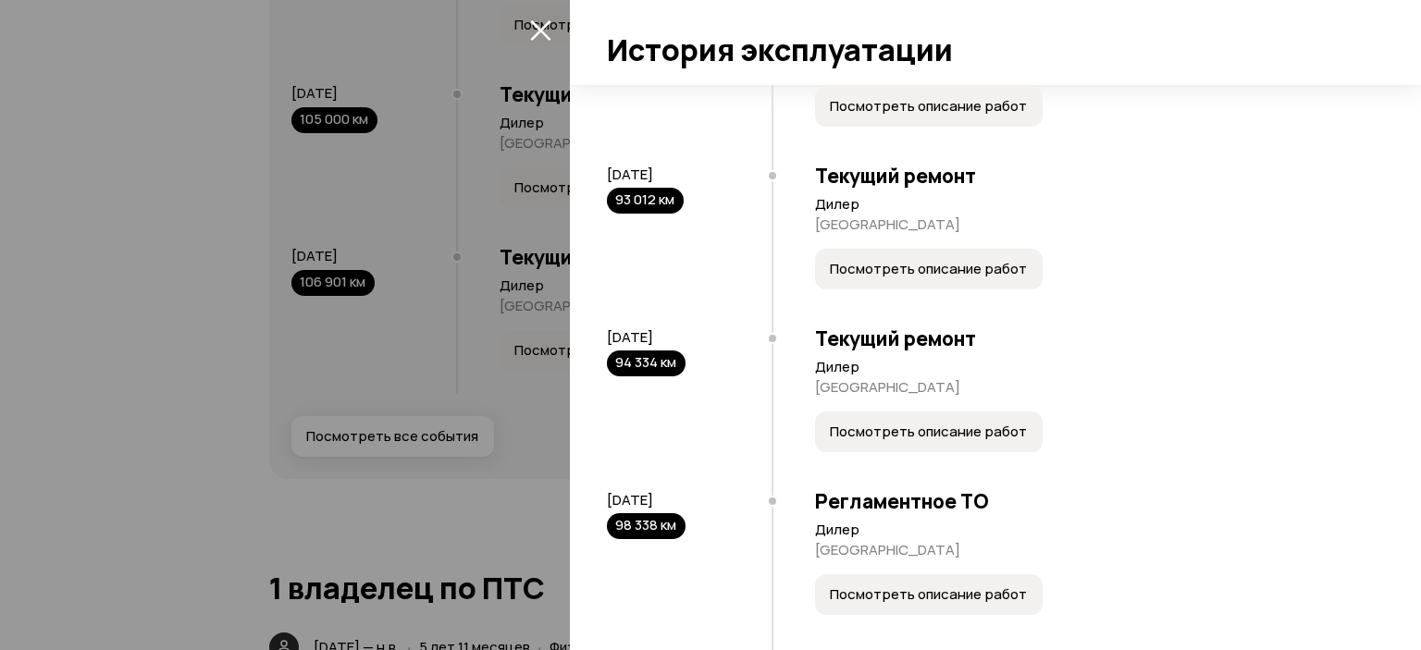
drag, startPoint x: 1211, startPoint y: 186, endPoint x: 1212, endPoint y: 175, distance: 11.3
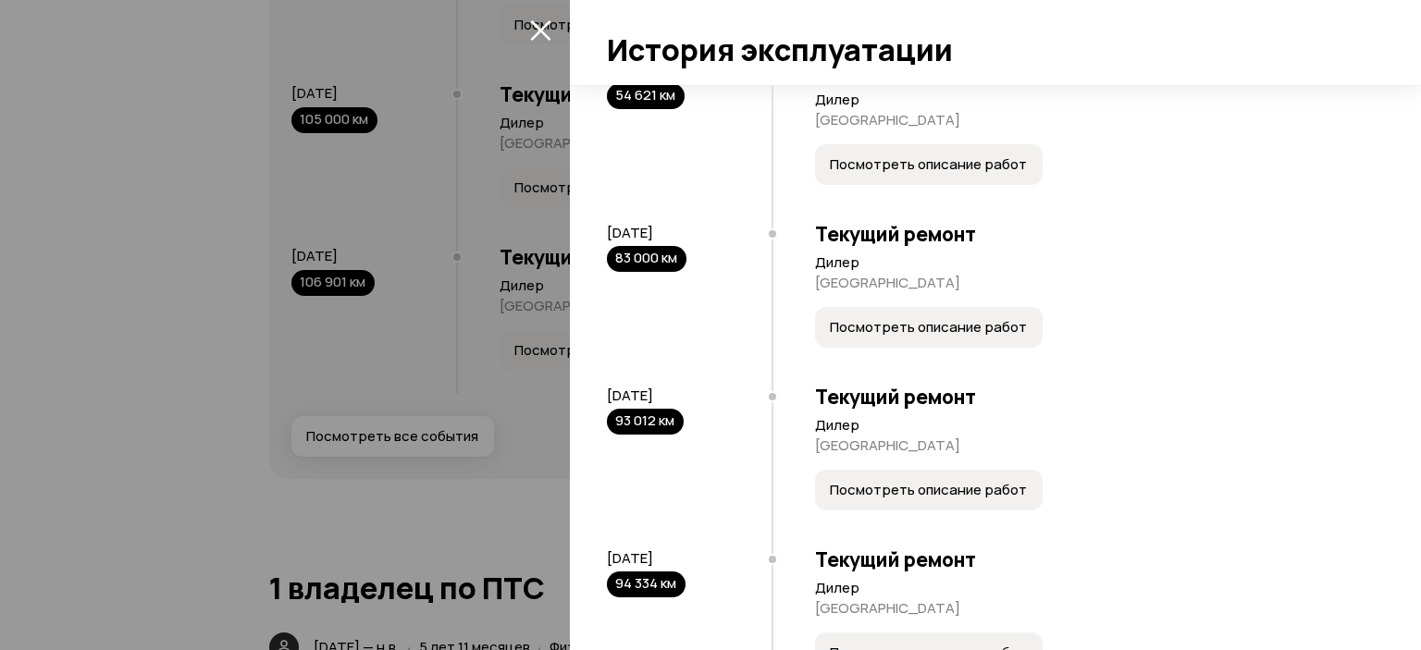
scroll to position [2125, 0]
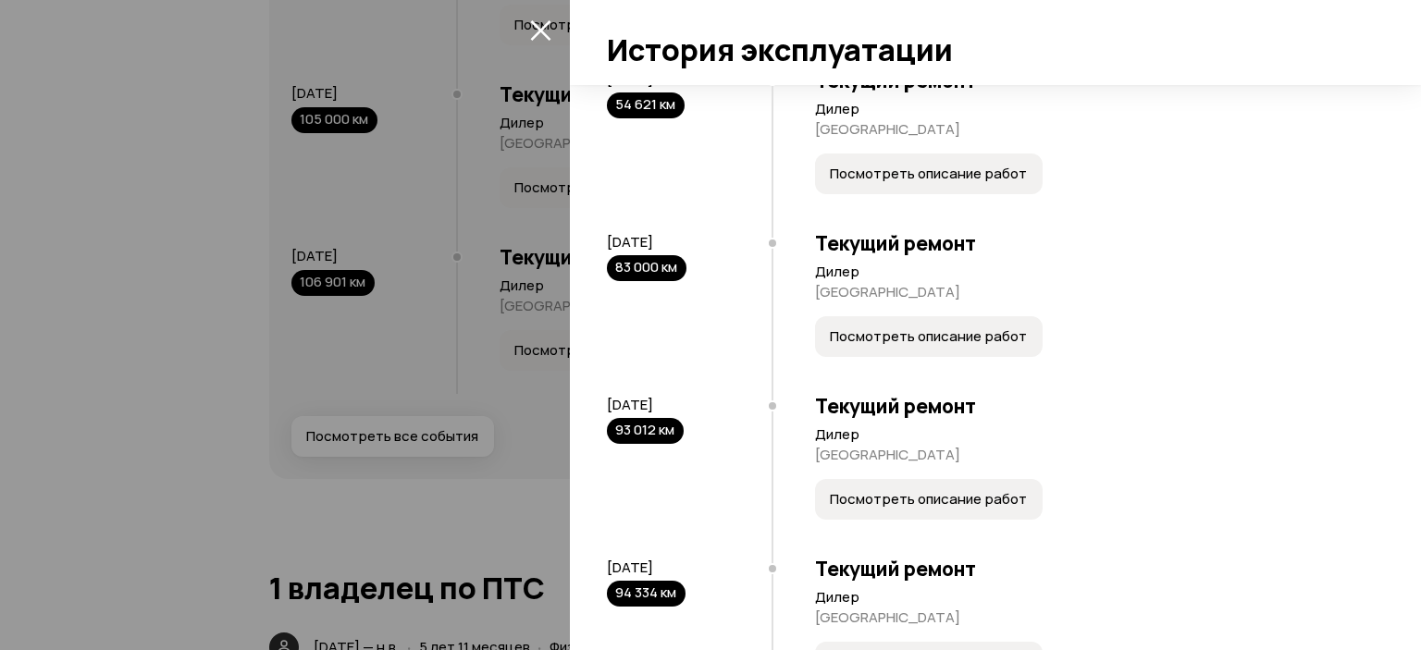
click at [962, 183] on span "Посмотреть описание работ" at bounding box center [928, 174] width 197 height 18
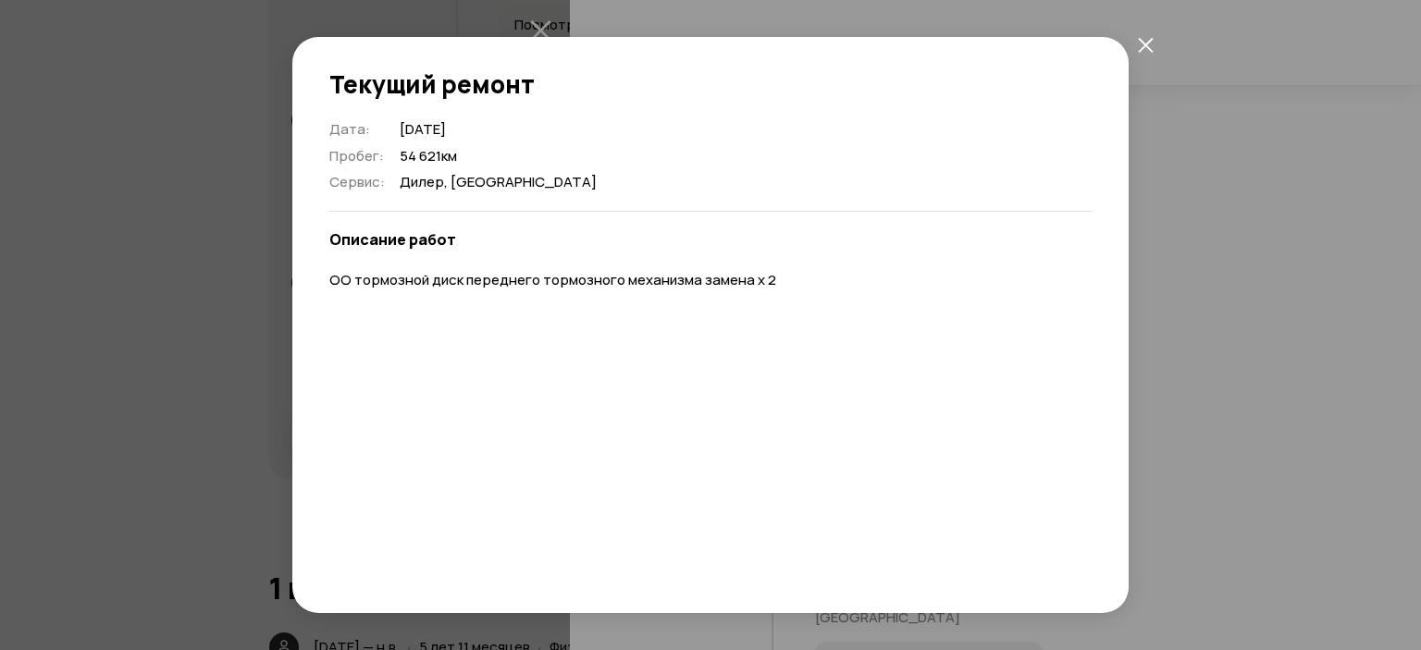
click at [1295, 169] on div "Текущий ремонт Дата : 17 ноября 2022 Пробег : 54 621 км Сервис : Дилер, Санкт-П…" at bounding box center [710, 325] width 1421 height 650
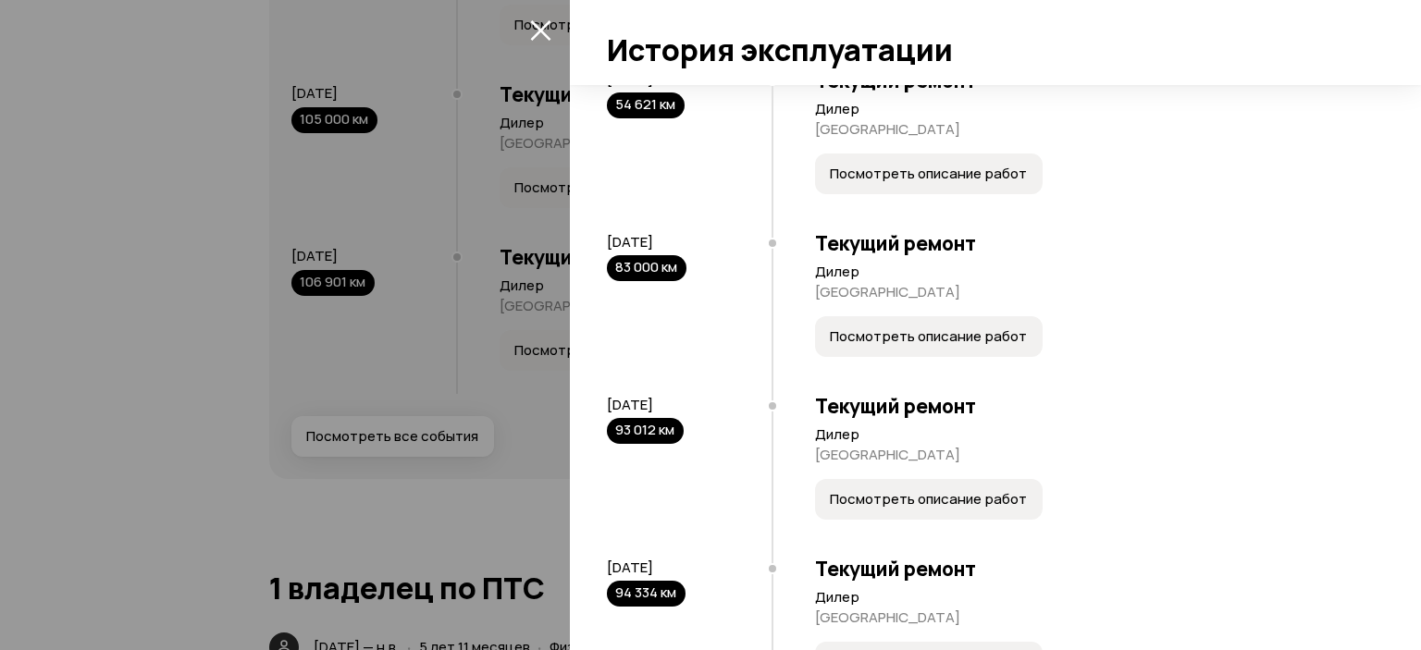
click at [929, 346] on span "Посмотреть описание работ" at bounding box center [928, 336] width 197 height 18
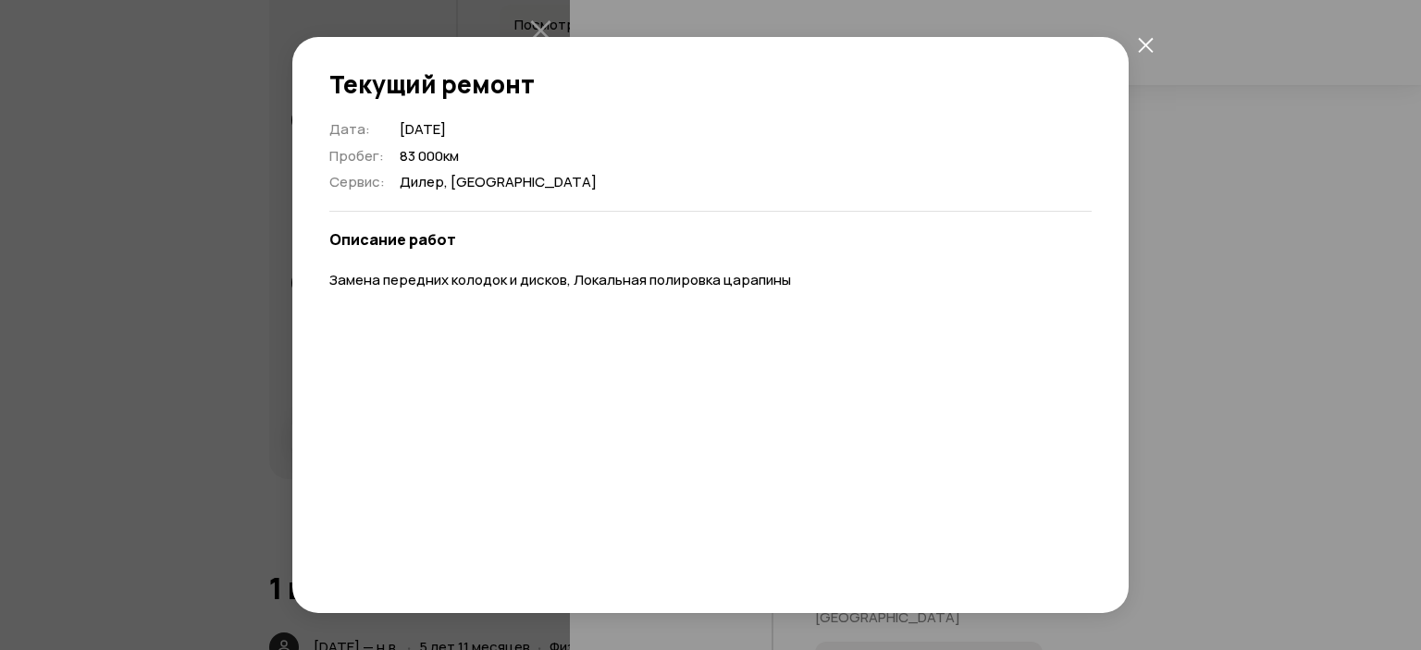
click at [1145, 42] on icon "закрыть" at bounding box center [1146, 45] width 16 height 16
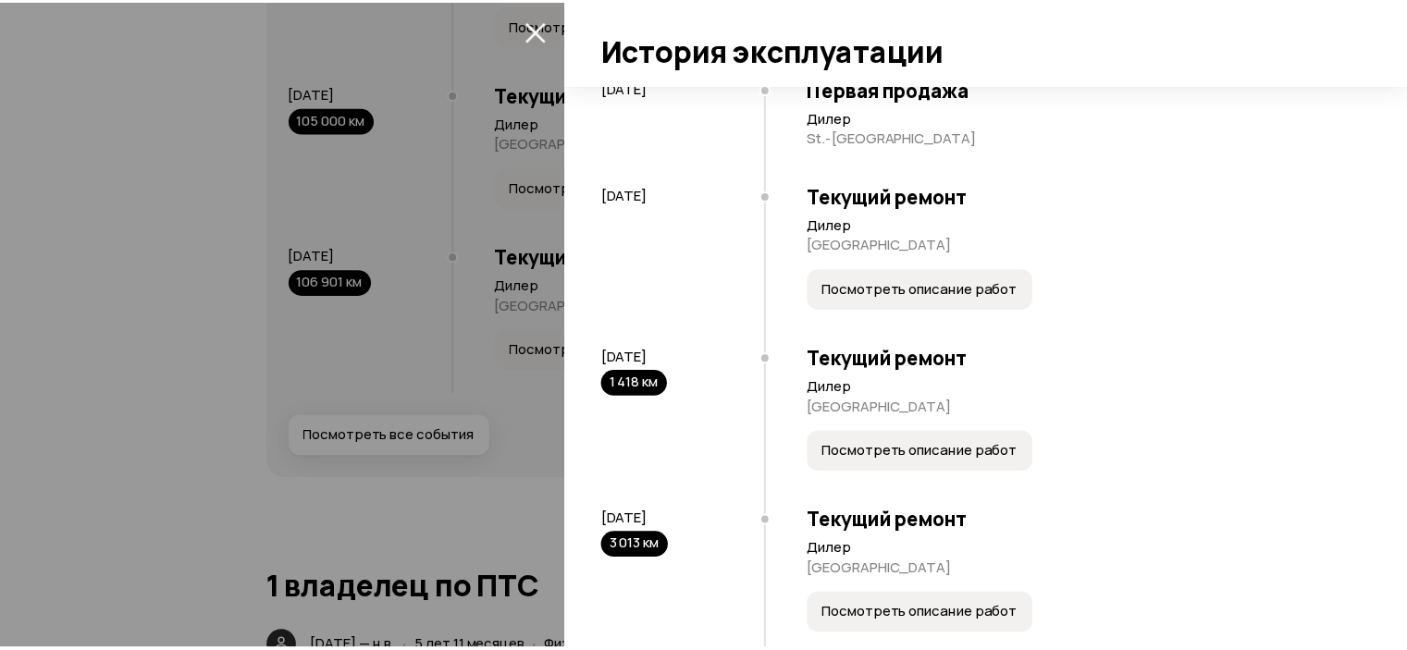
scroll to position [63, 0]
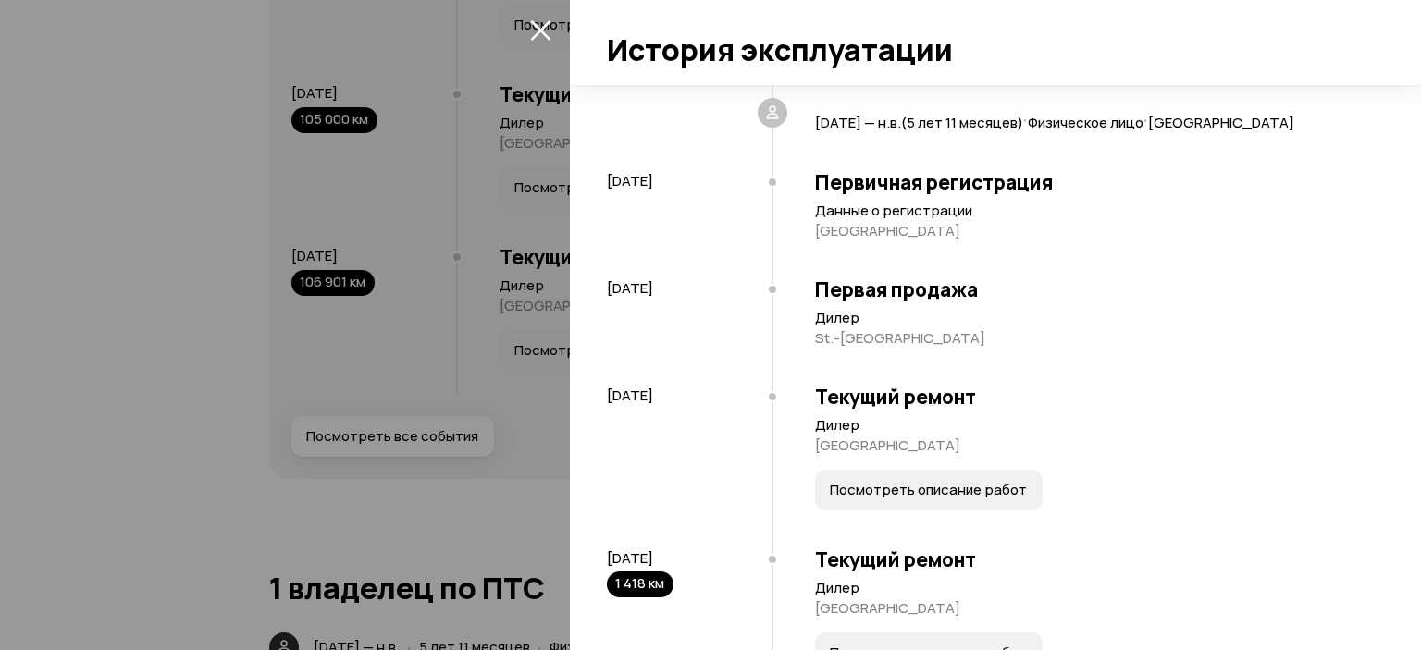
click at [542, 42] on button "закрыть" at bounding box center [540, 30] width 30 height 30
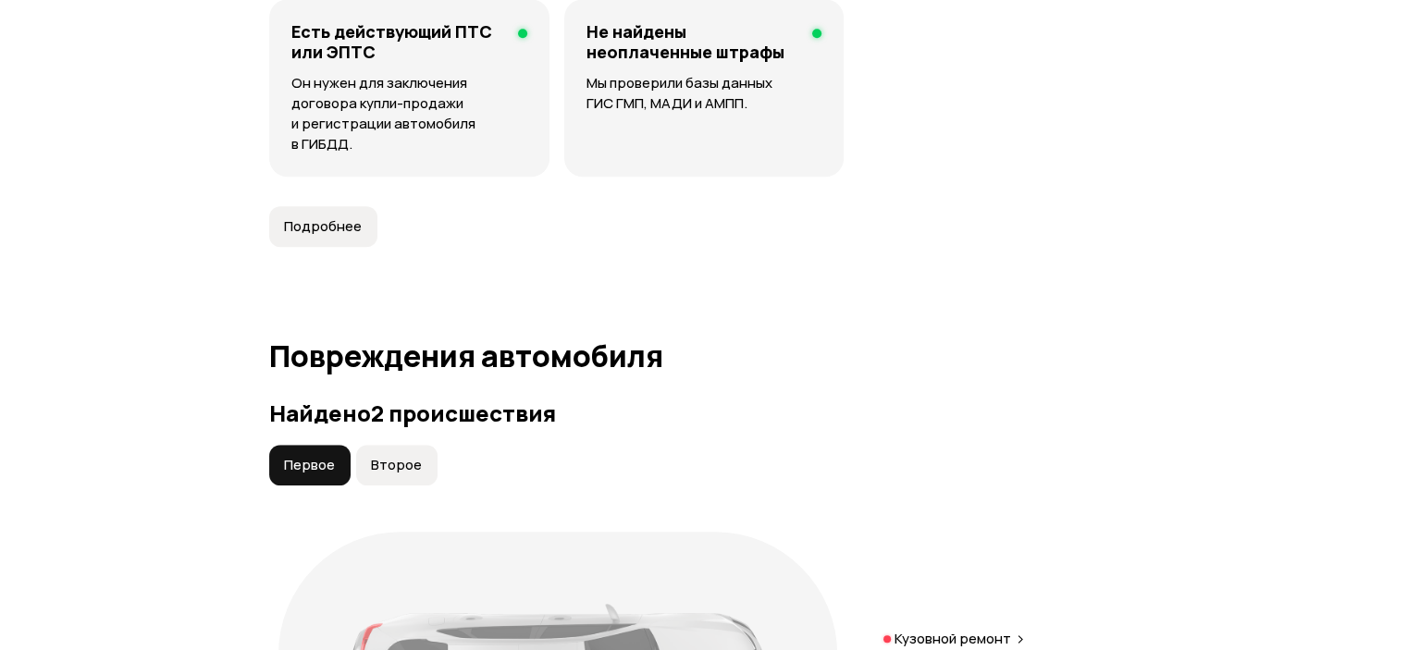
scroll to position [1957, 0]
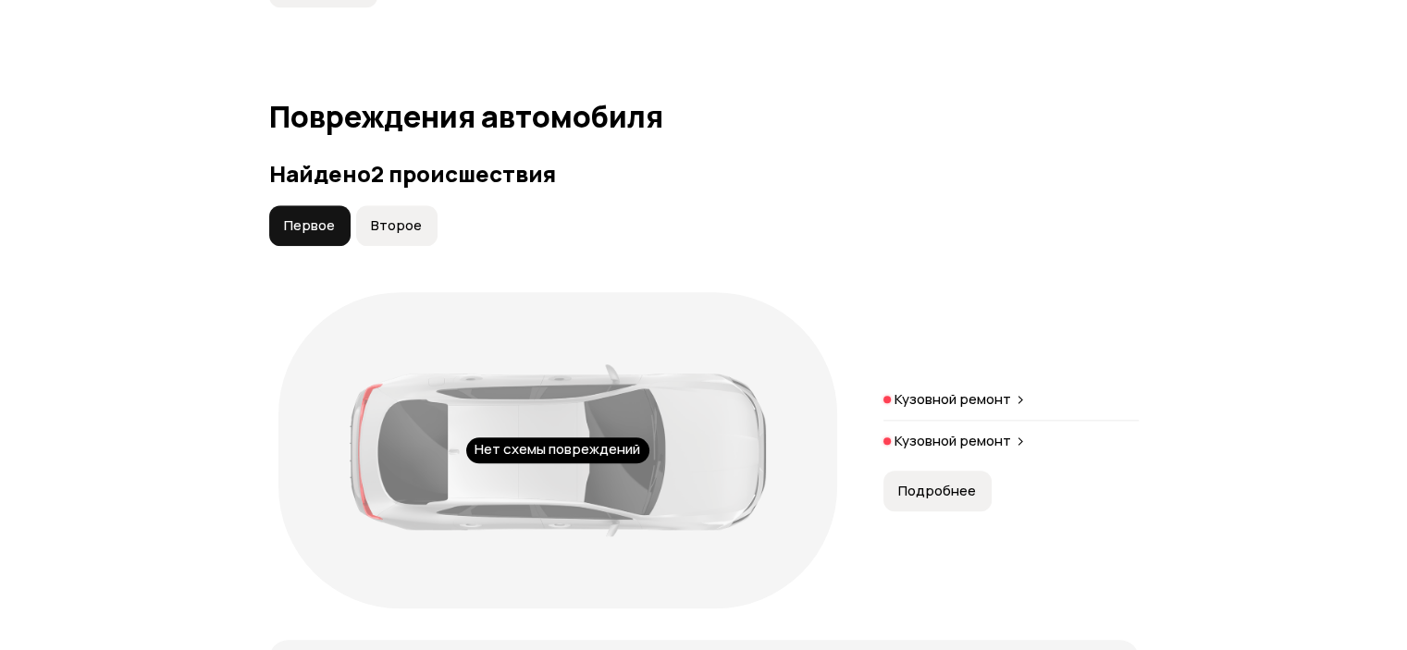
click at [392, 246] on button "Второе" at bounding box center [396, 225] width 81 height 41
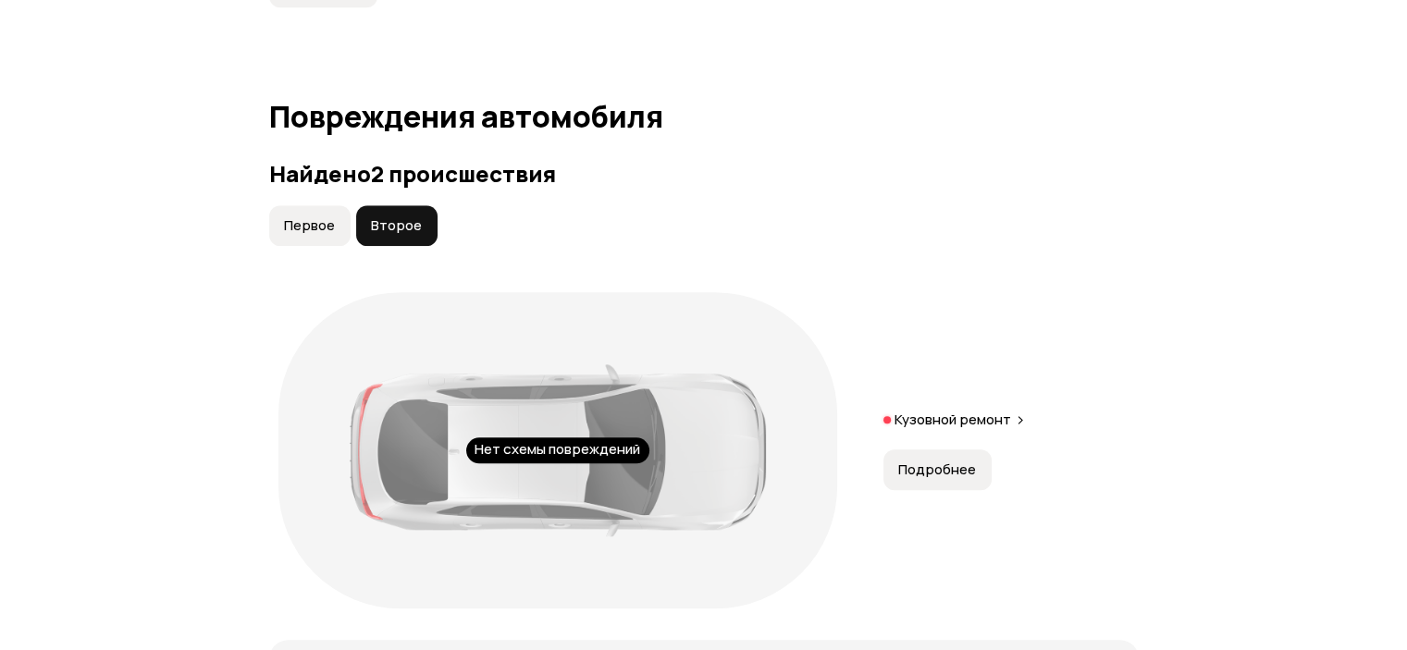
click at [312, 235] on span "Первое" at bounding box center [309, 225] width 51 height 18
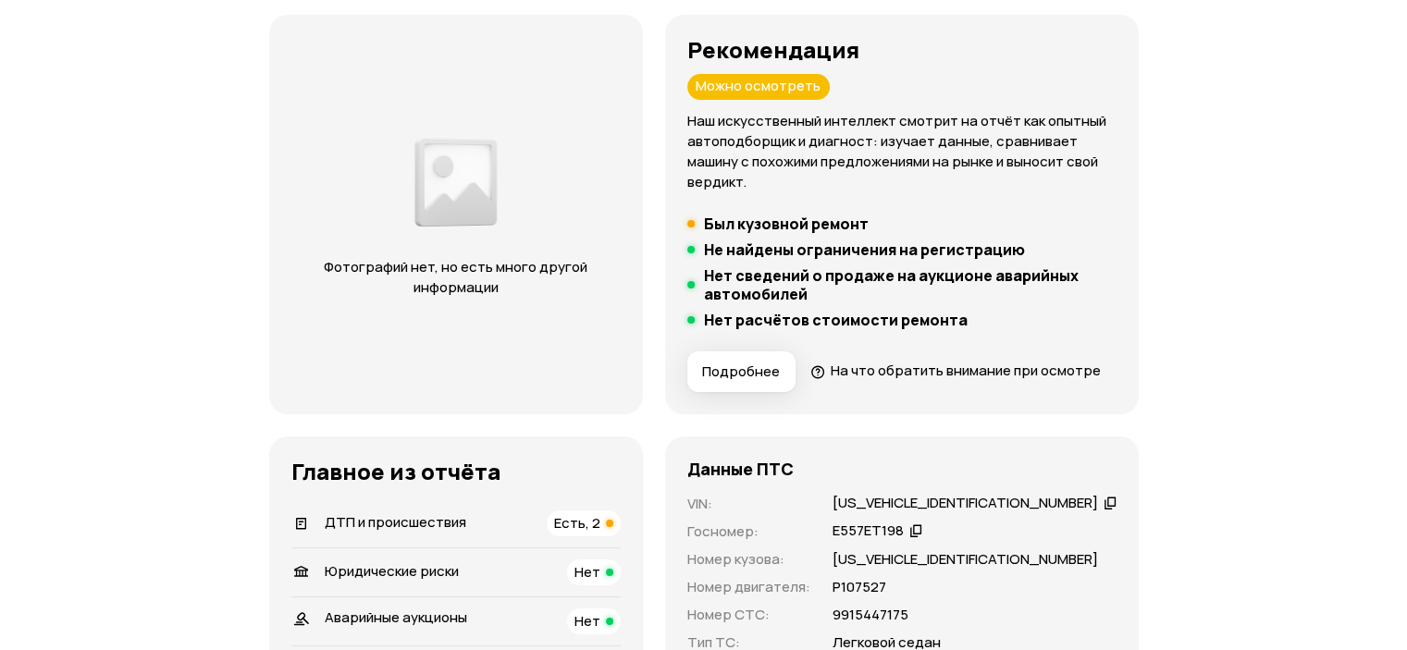
scroll to position [101, 0]
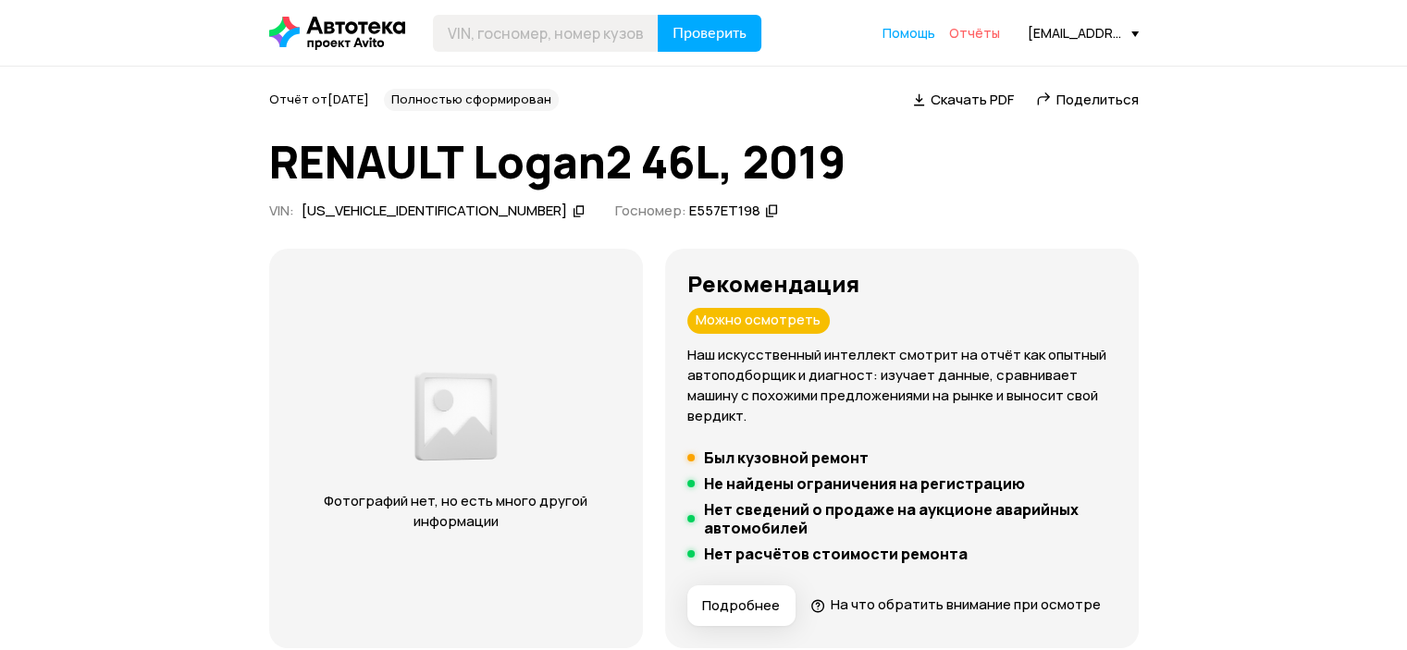
click at [983, 35] on span "Отчёты" at bounding box center [974, 33] width 51 height 18
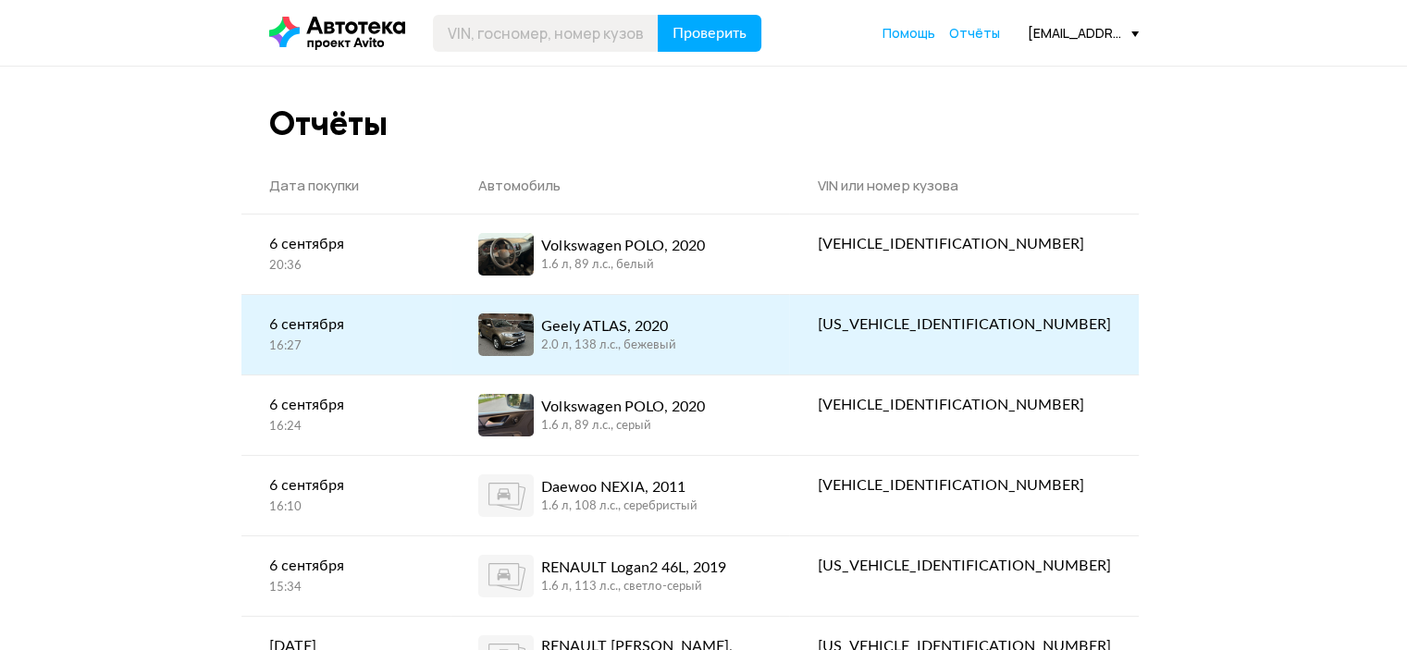
click at [676, 325] on div "Geely ATLAS, 2020" at bounding box center [608, 326] width 135 height 22
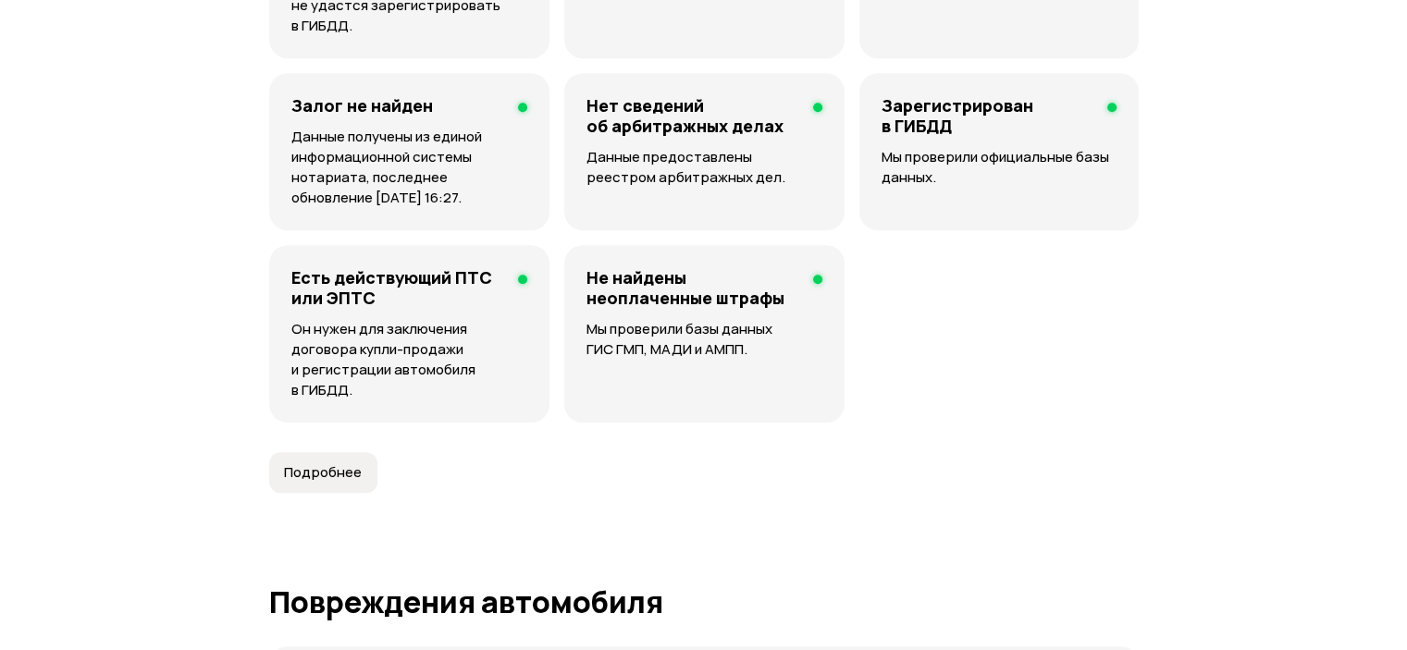
scroll to position [1315, 0]
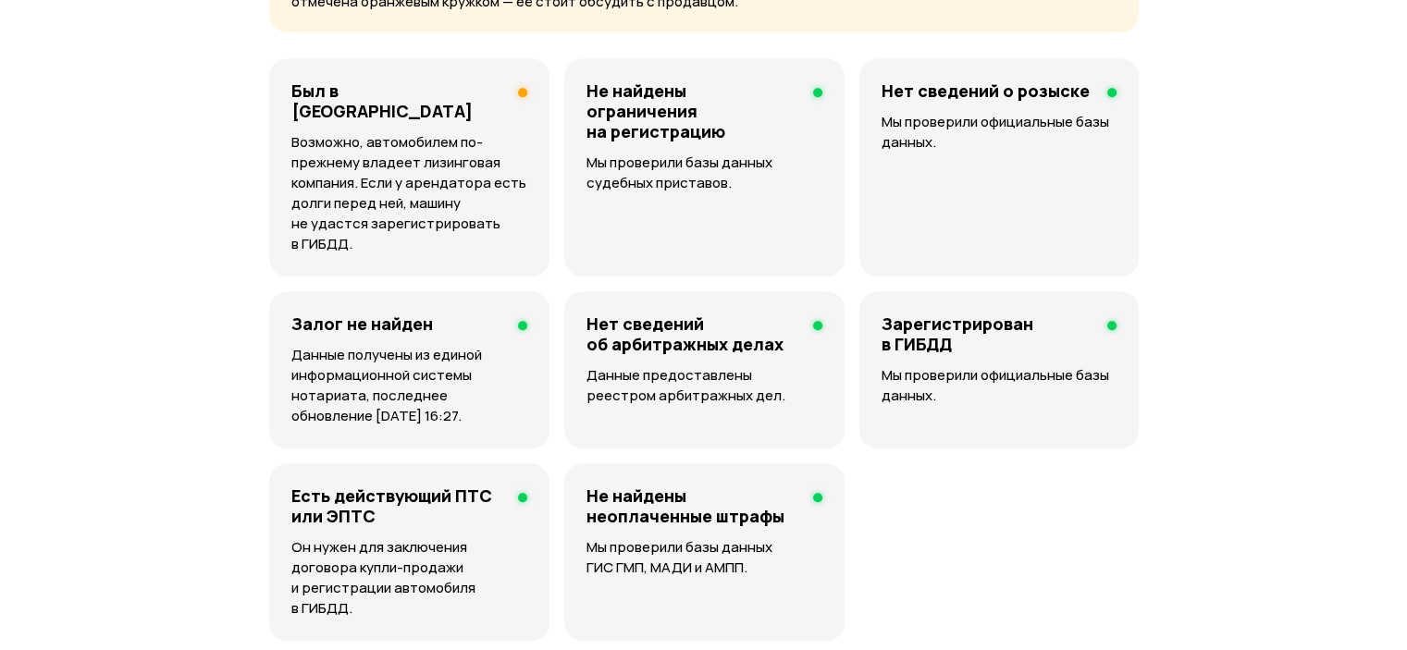
click at [444, 223] on p "Возможно, автомобилем по-прежнему владеет лизинговая компания. Если у арендатор…" at bounding box center [409, 193] width 236 height 122
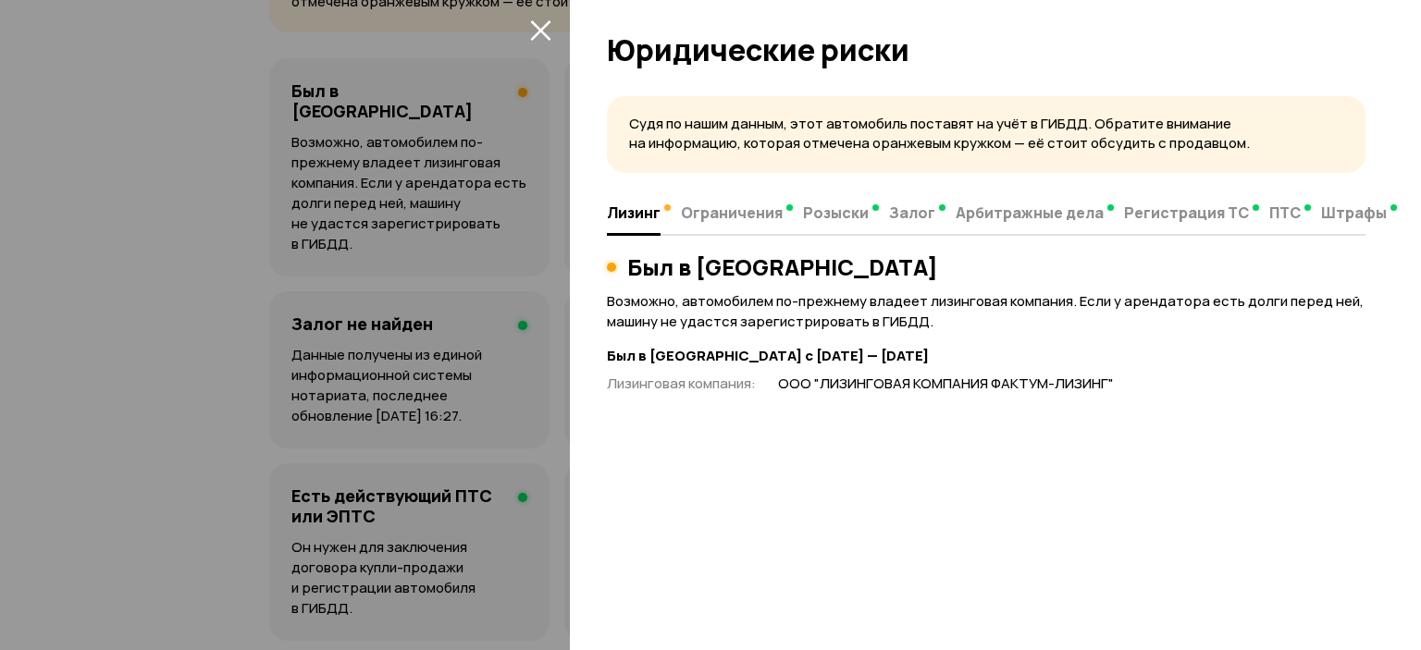
click at [188, 211] on div at bounding box center [710, 325] width 1421 height 650
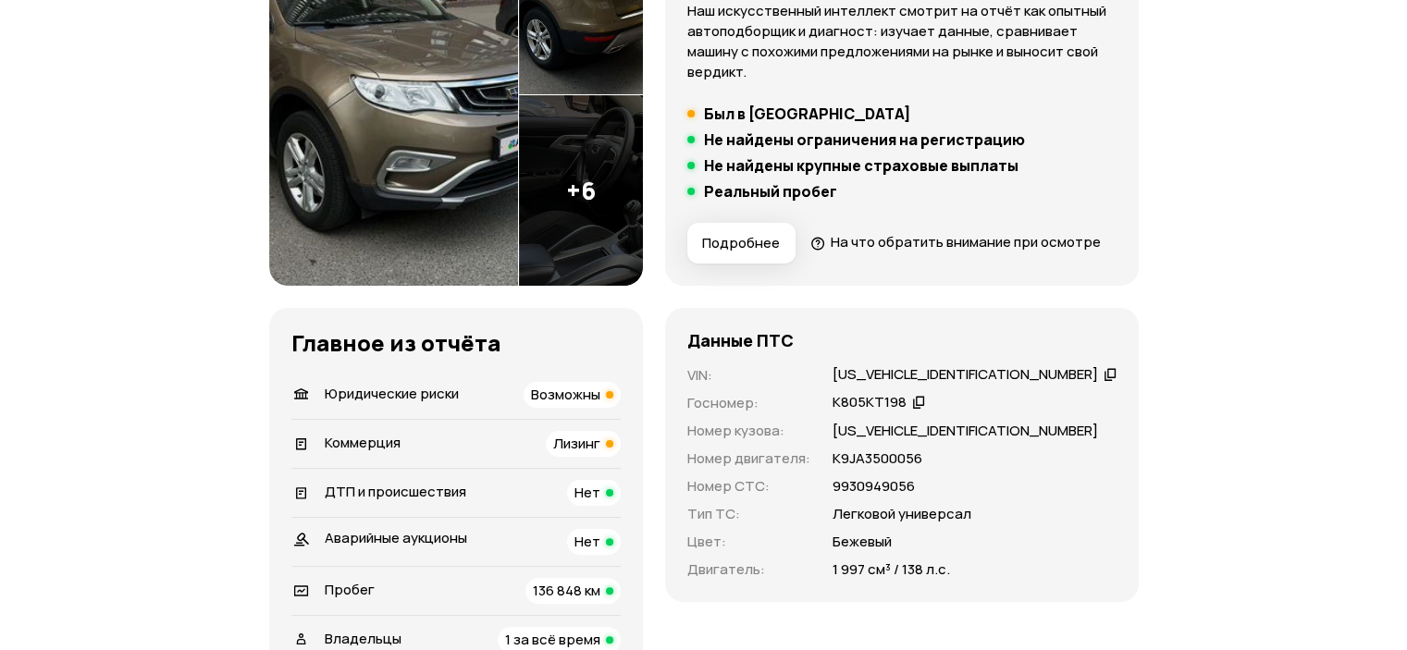
scroll to position [0, 0]
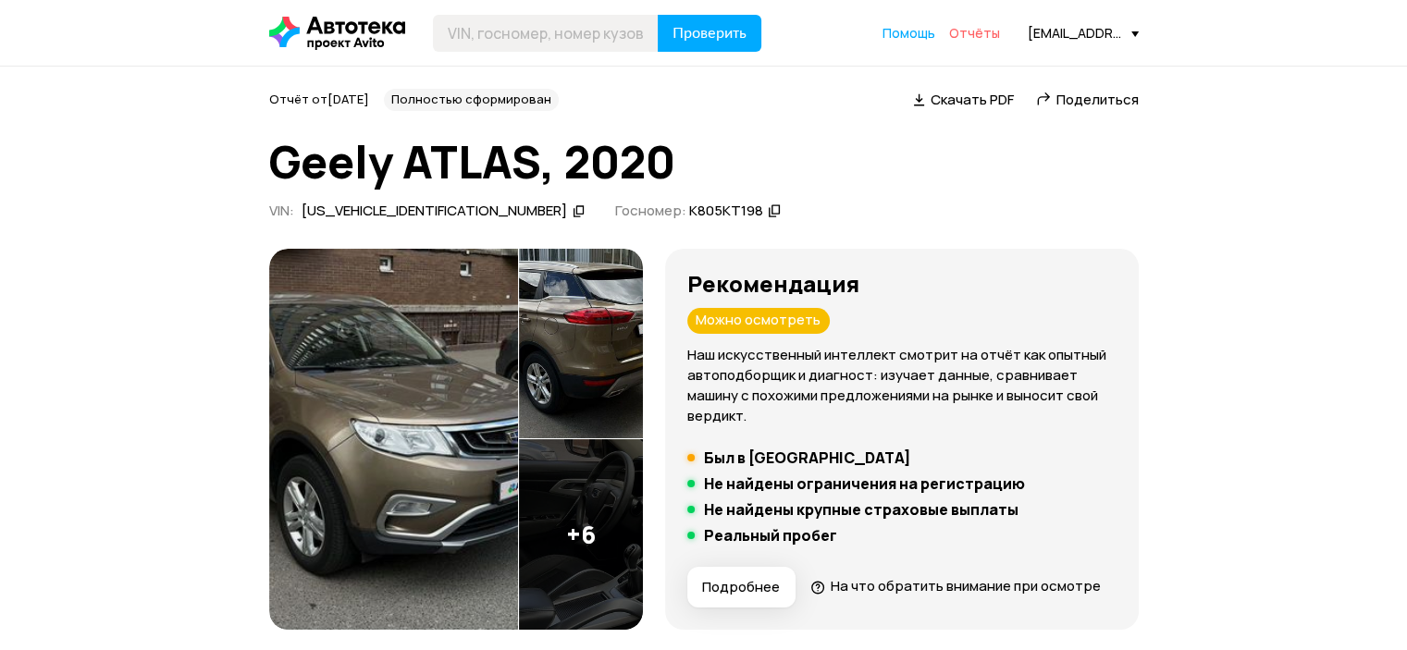
click at [980, 34] on span "Отчёты" at bounding box center [974, 33] width 51 height 18
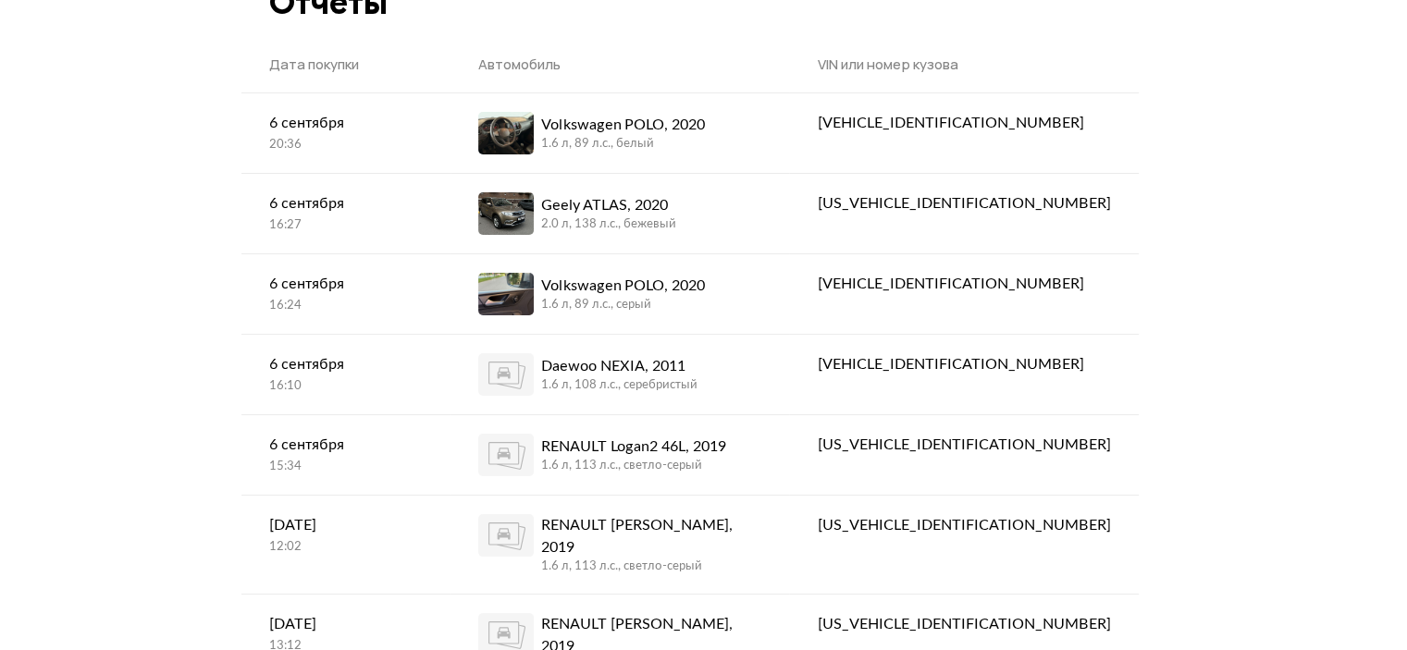
scroll to position [183, 0]
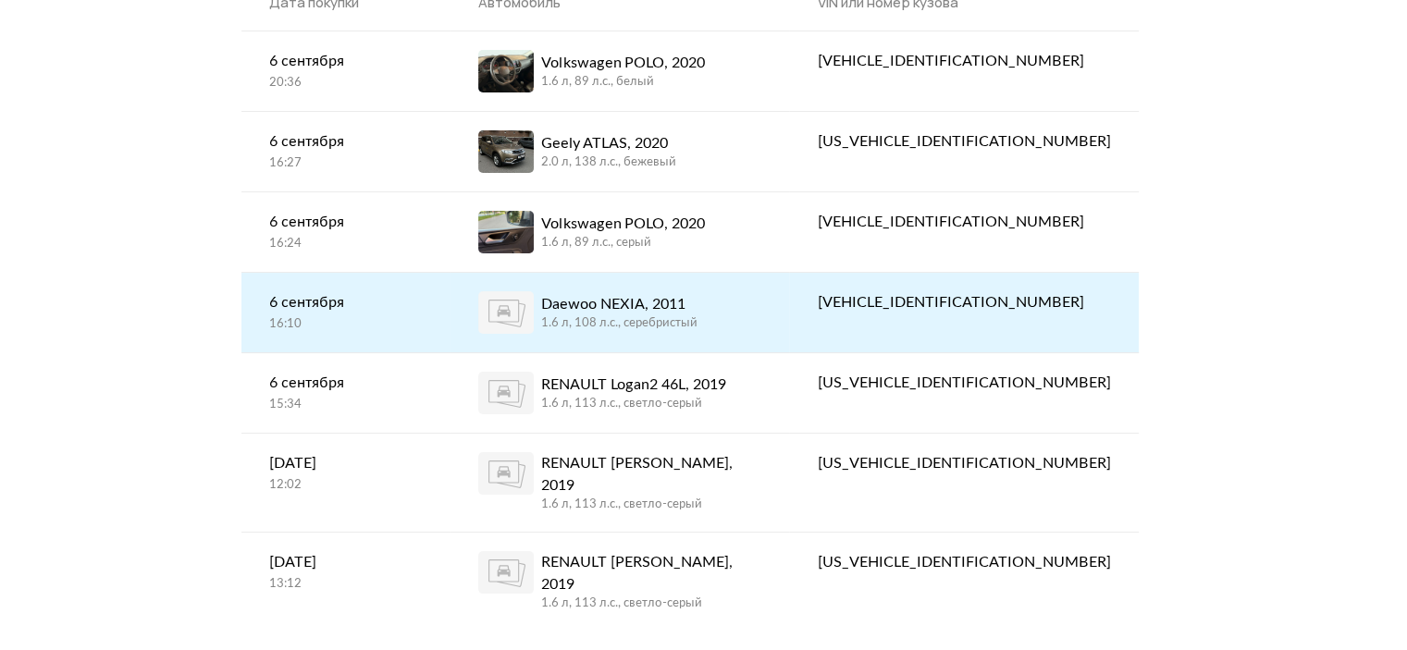
click at [697, 312] on div "Daewoo NEXIA, 2011" at bounding box center [619, 304] width 156 height 22
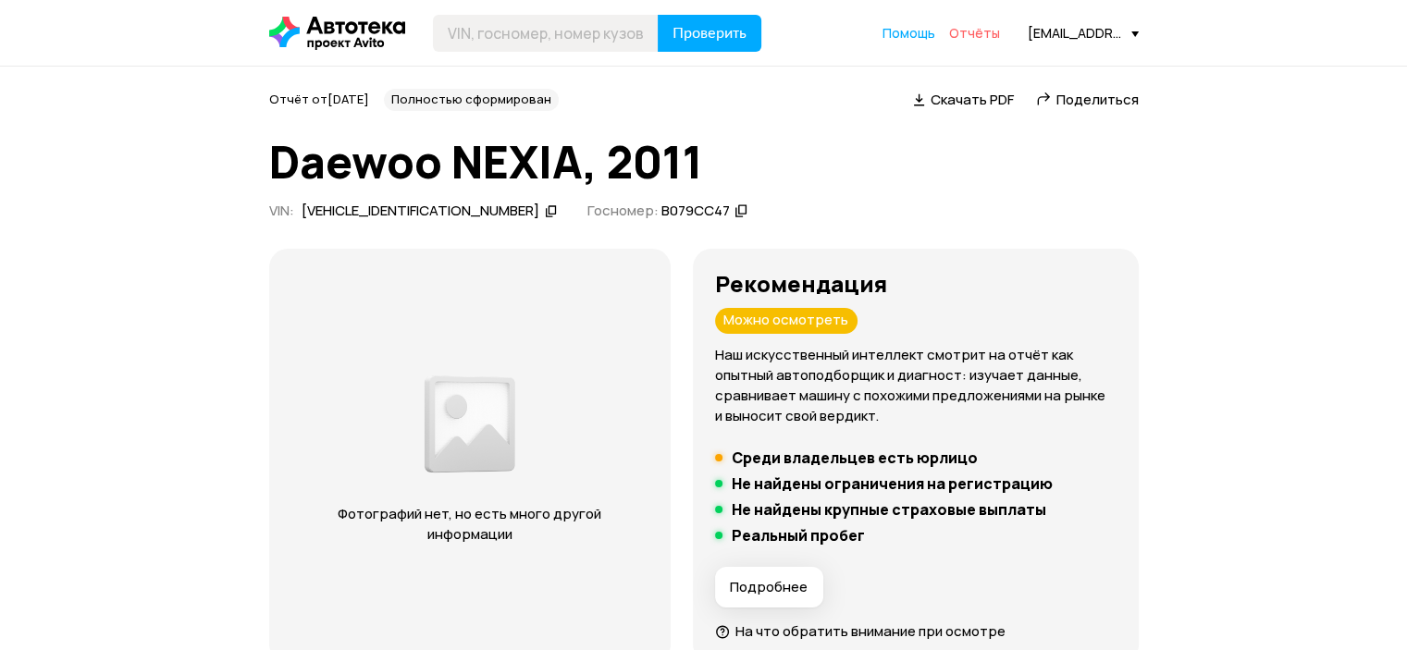
click at [995, 29] on span "Отчёты" at bounding box center [974, 33] width 51 height 18
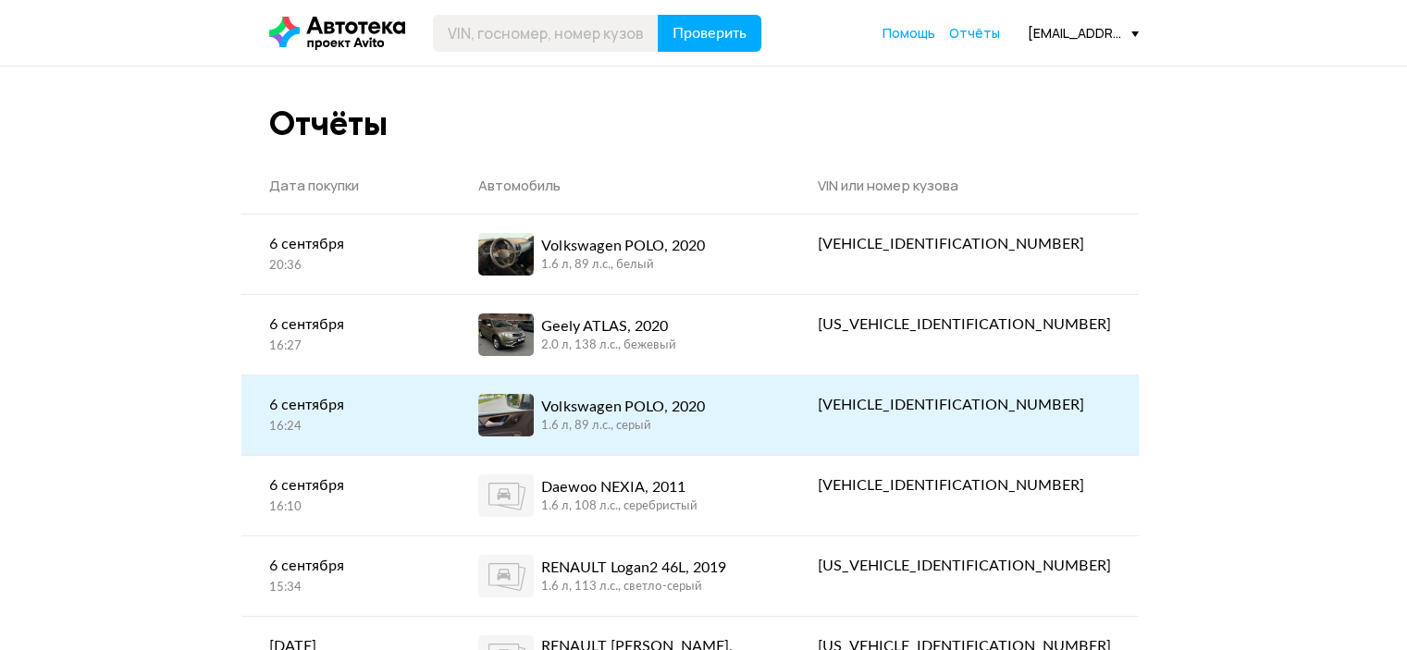
click at [705, 418] on div "1.6 л, 89 л.c., серый" at bounding box center [623, 426] width 164 height 17
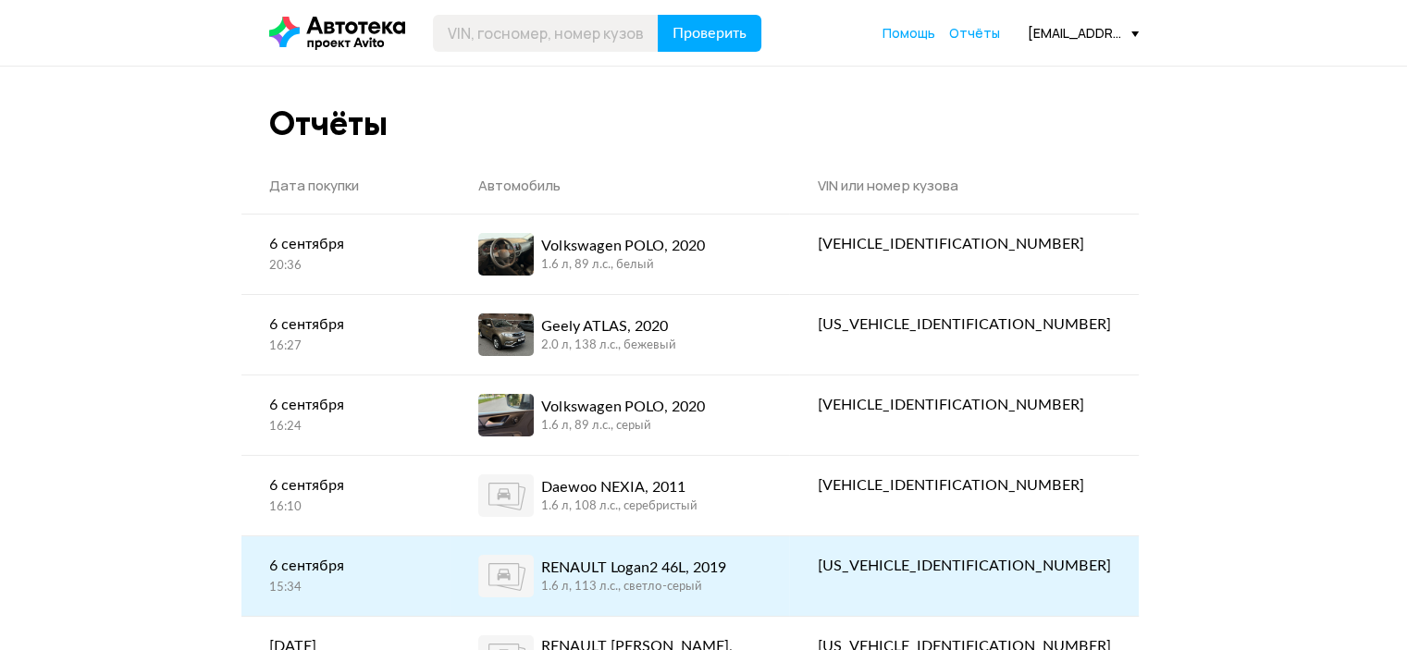
click at [720, 580] on div "1.6 л, 113 л.c., светло-серый" at bounding box center [633, 587] width 185 height 17
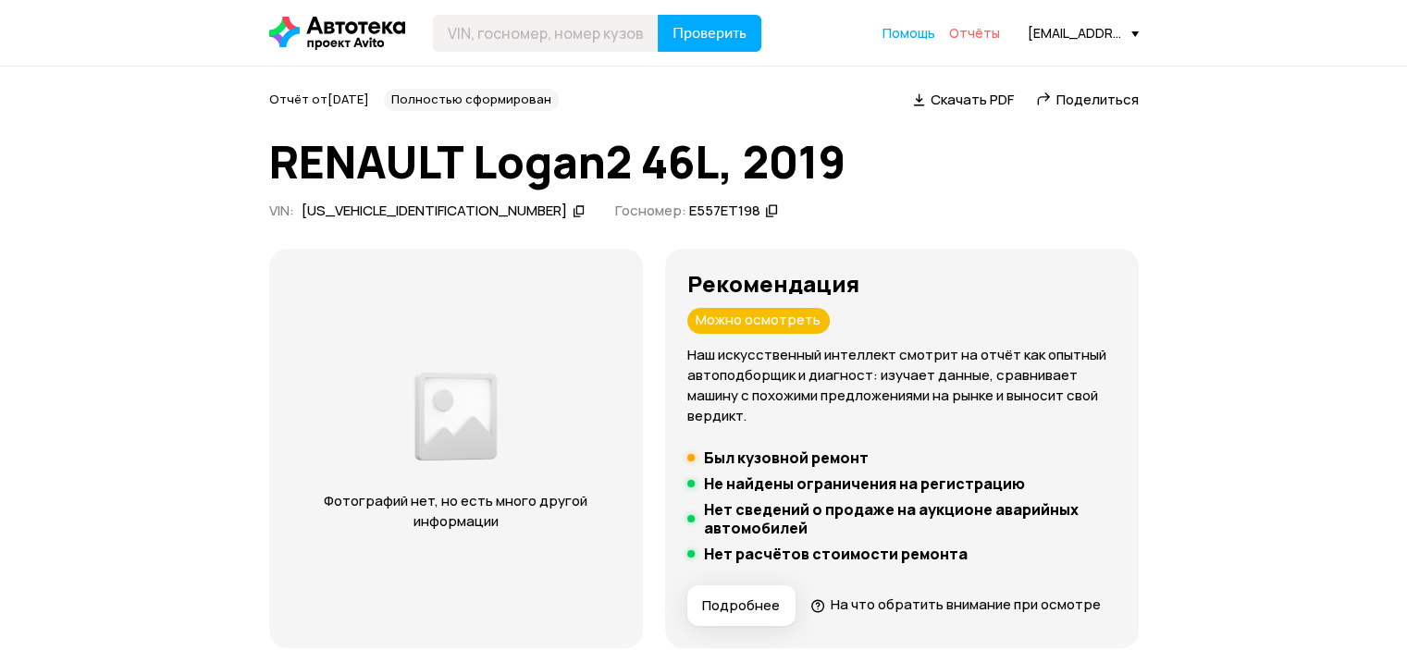
click at [985, 30] on span "Отчёты" at bounding box center [974, 33] width 51 height 18
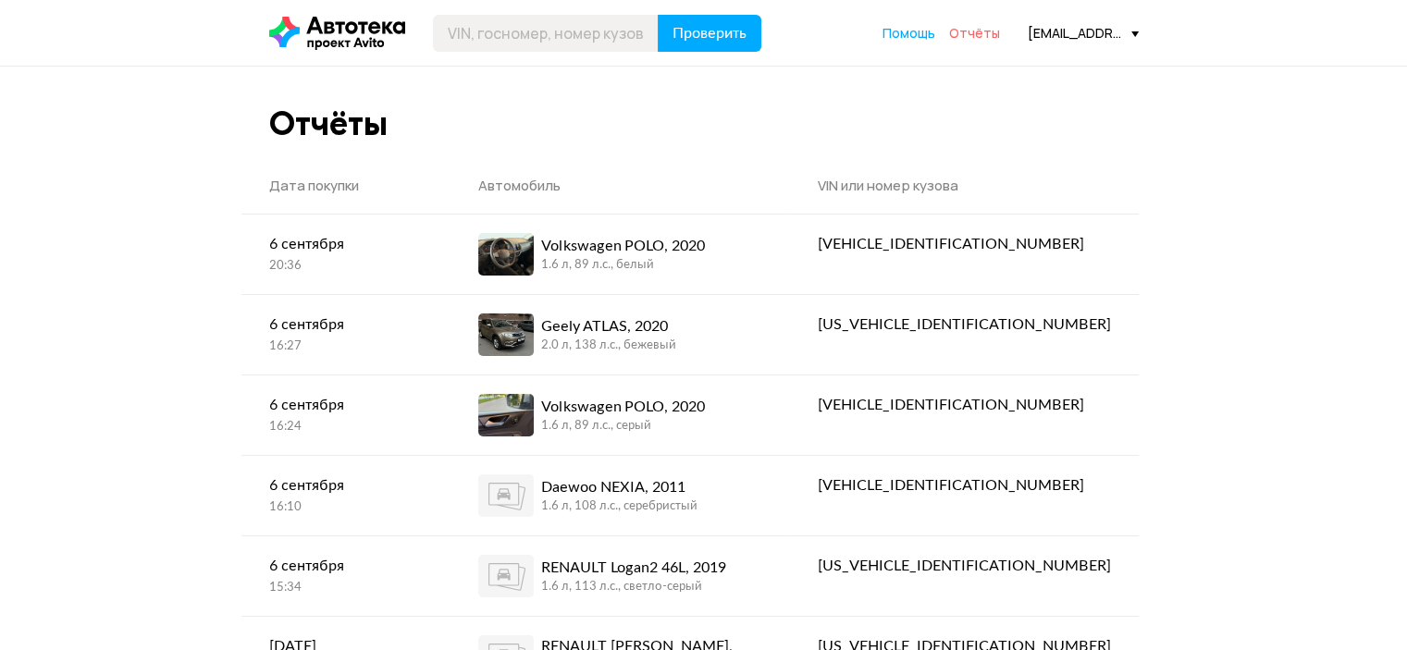
click at [986, 33] on span "Отчёты" at bounding box center [974, 33] width 51 height 18
